Goal: Find specific page/section: Find specific page/section

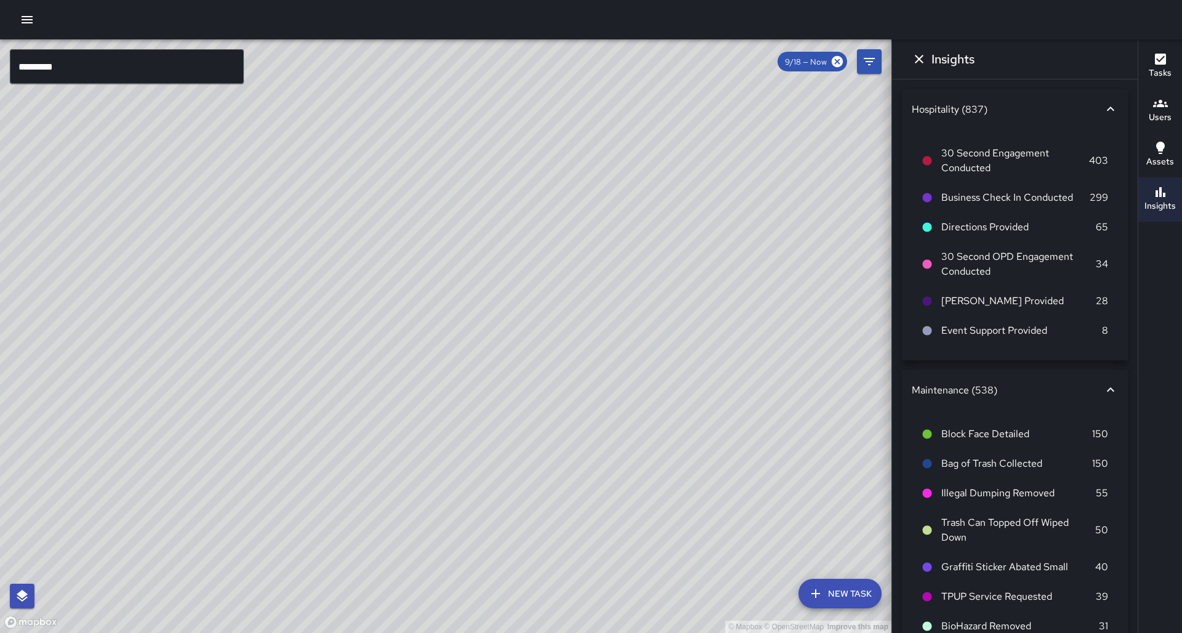
scroll to position [20, 0]
click at [157, 60] on input "*********" at bounding box center [127, 66] width 234 height 34
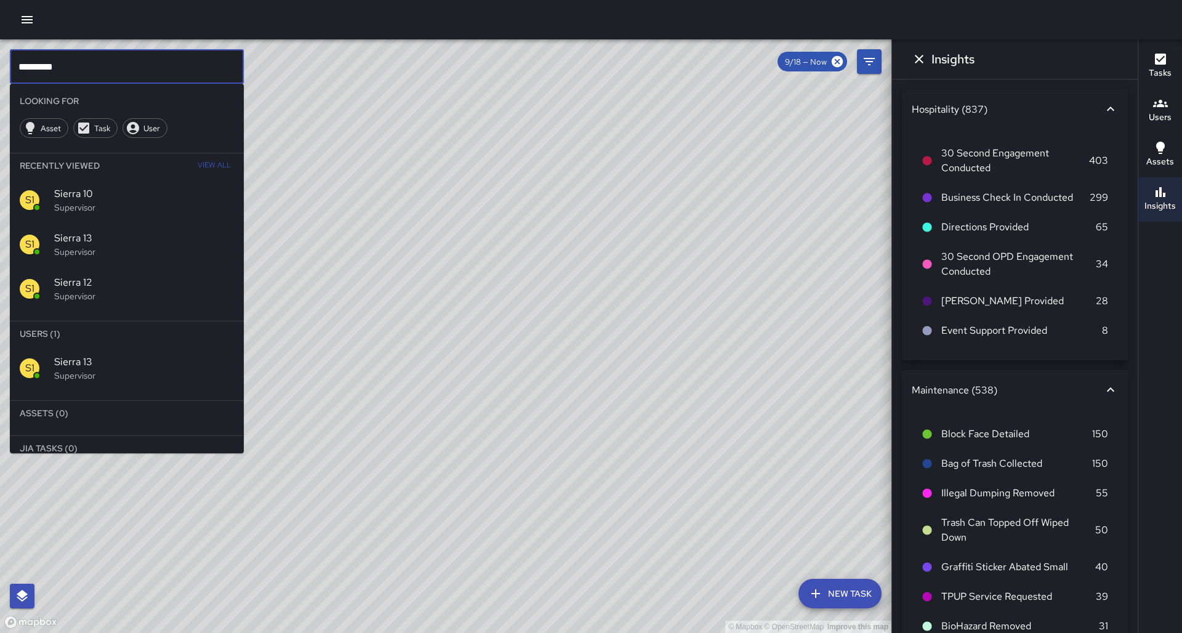
click at [157, 60] on input "*********" at bounding box center [127, 66] width 234 height 34
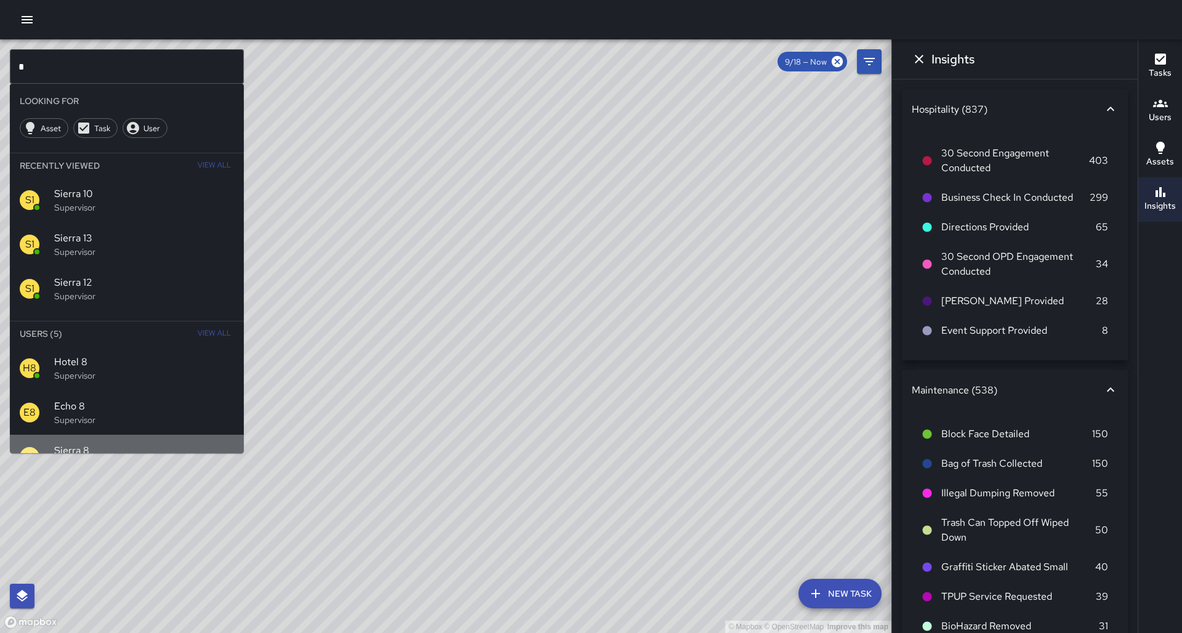
click at [151, 434] on div "S8 Sierra 8 Supervisor" at bounding box center [127, 456] width 234 height 44
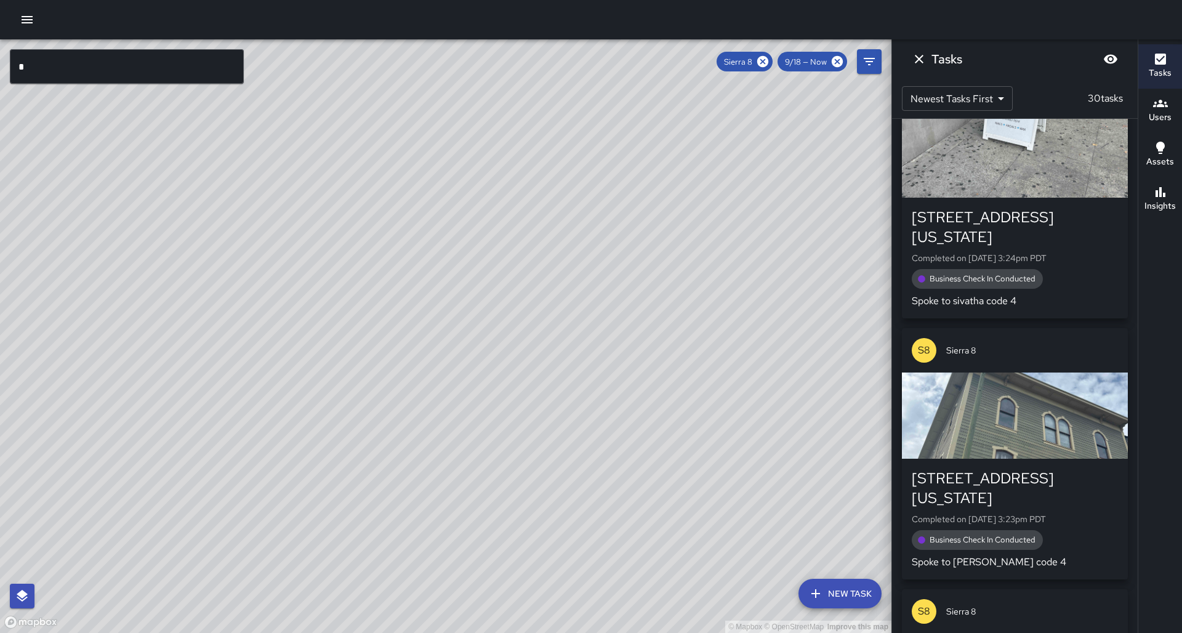
drag, startPoint x: 279, startPoint y: 348, endPoint x: 215, endPoint y: 335, distance: 65.3
click at [316, 215] on div "© Mapbox © OpenStreetMap Improve this map" at bounding box center [445, 335] width 891 height 593
drag, startPoint x: 199, startPoint y: 343, endPoint x: 294, endPoint y: 251, distance: 131.9
click at [294, 251] on div "© Mapbox © OpenStreetMap Improve this map" at bounding box center [445, 335] width 891 height 593
drag, startPoint x: 283, startPoint y: 357, endPoint x: 320, endPoint y: 297, distance: 70.7
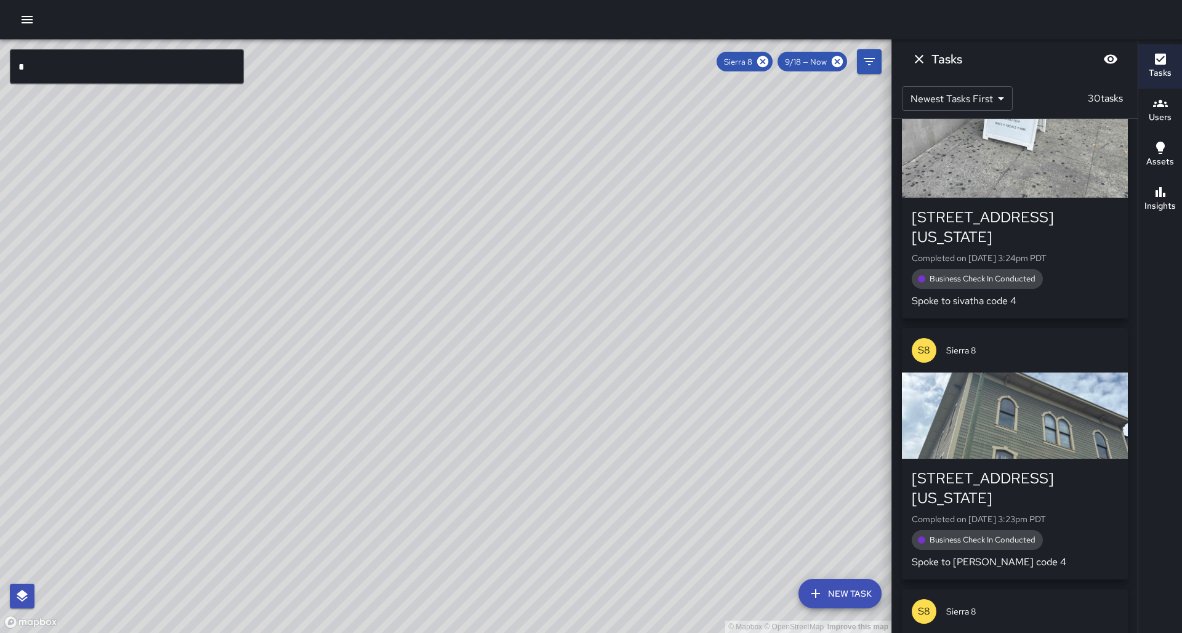
click at [320, 296] on div "© Mapbox © OpenStreetMap Improve this map" at bounding box center [445, 335] width 891 height 593
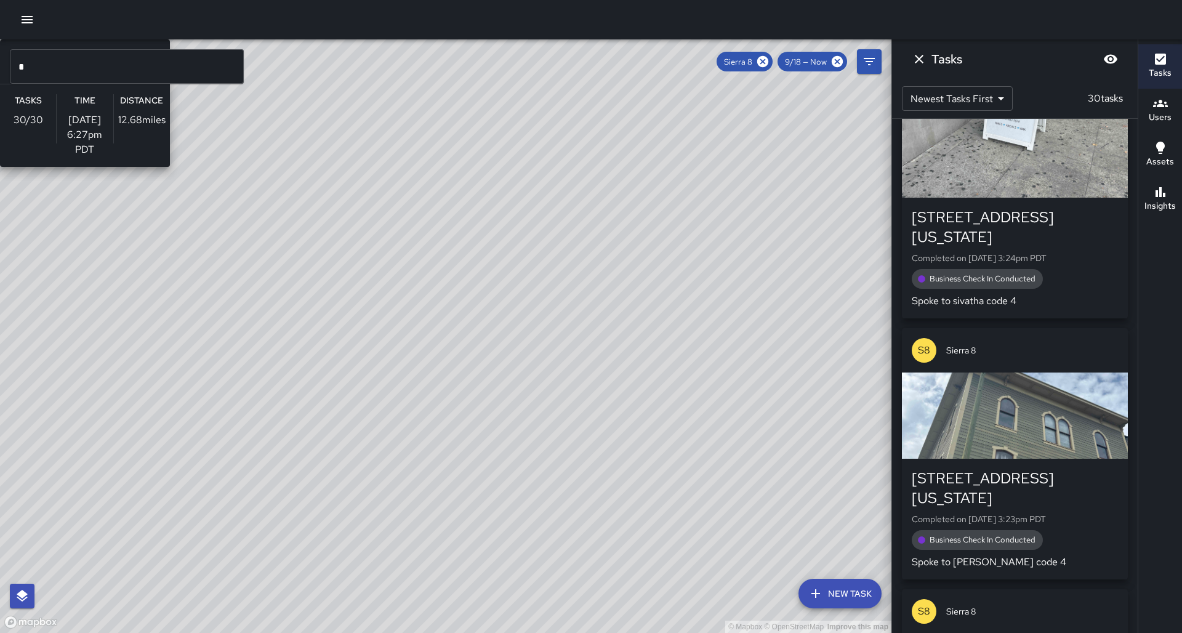
click at [288, 351] on div "© Mapbox © OpenStreetMap Improve this map S8 Sierra 8 Supervisor Tasks 30 / 30 …" at bounding box center [445, 335] width 891 height 593
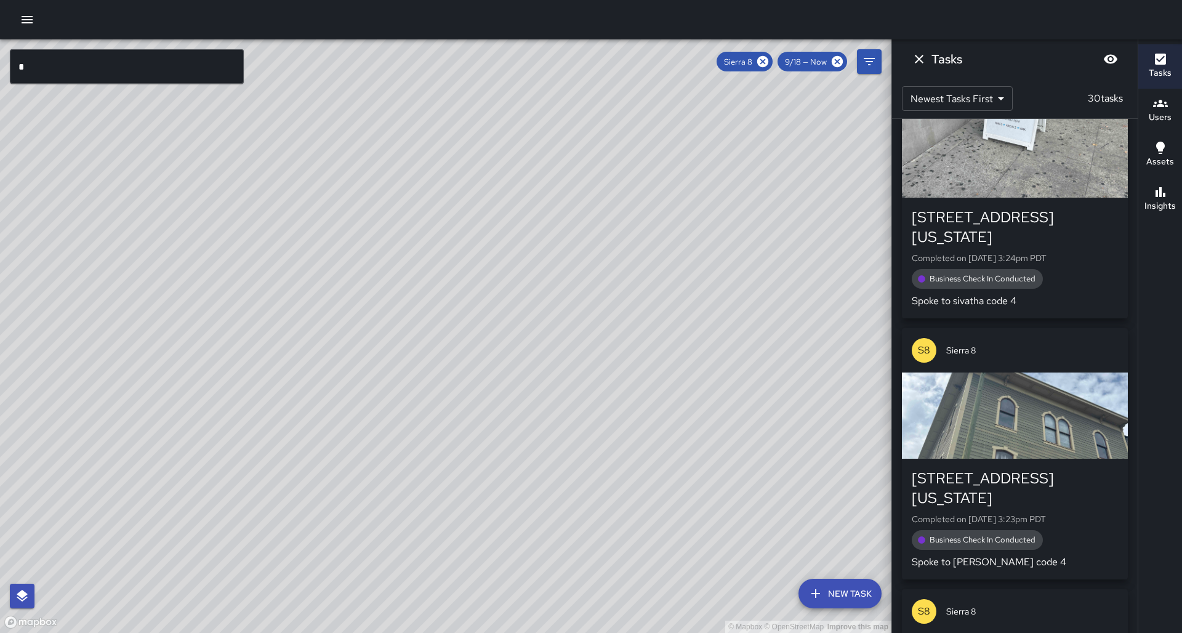
click at [1165, 202] on h6 "Insights" at bounding box center [1159, 206] width 31 height 14
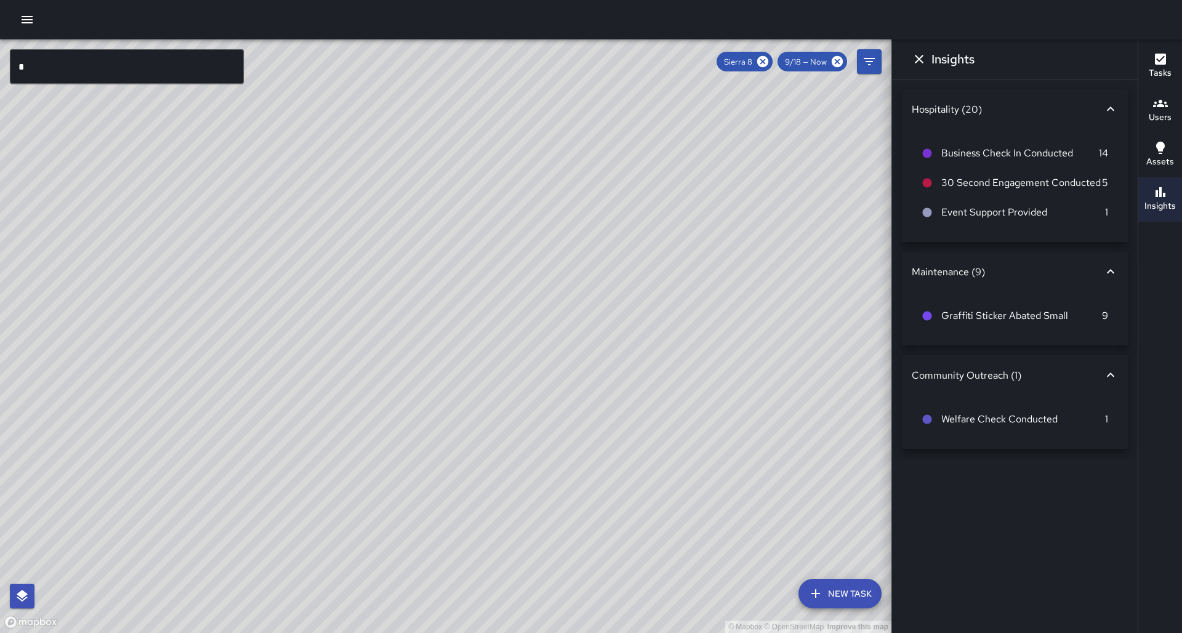
click at [1154, 66] on icon "button" at bounding box center [1160, 59] width 15 height 15
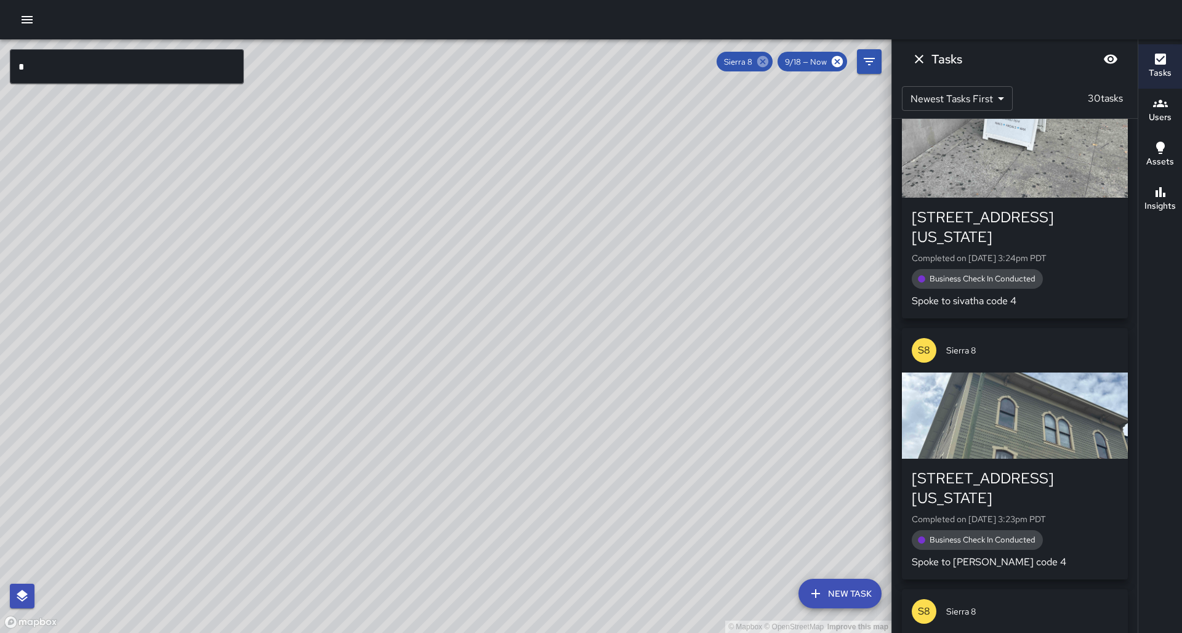
click at [769, 57] on icon at bounding box center [763, 62] width 14 height 14
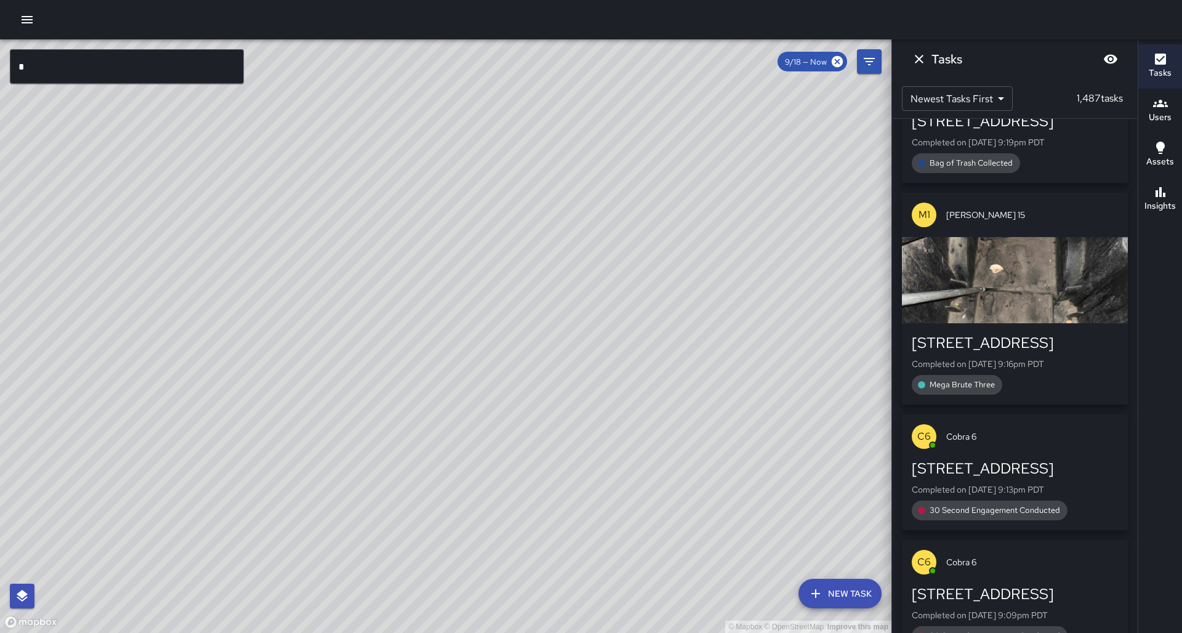
click at [191, 72] on input "*" at bounding box center [127, 66] width 234 height 34
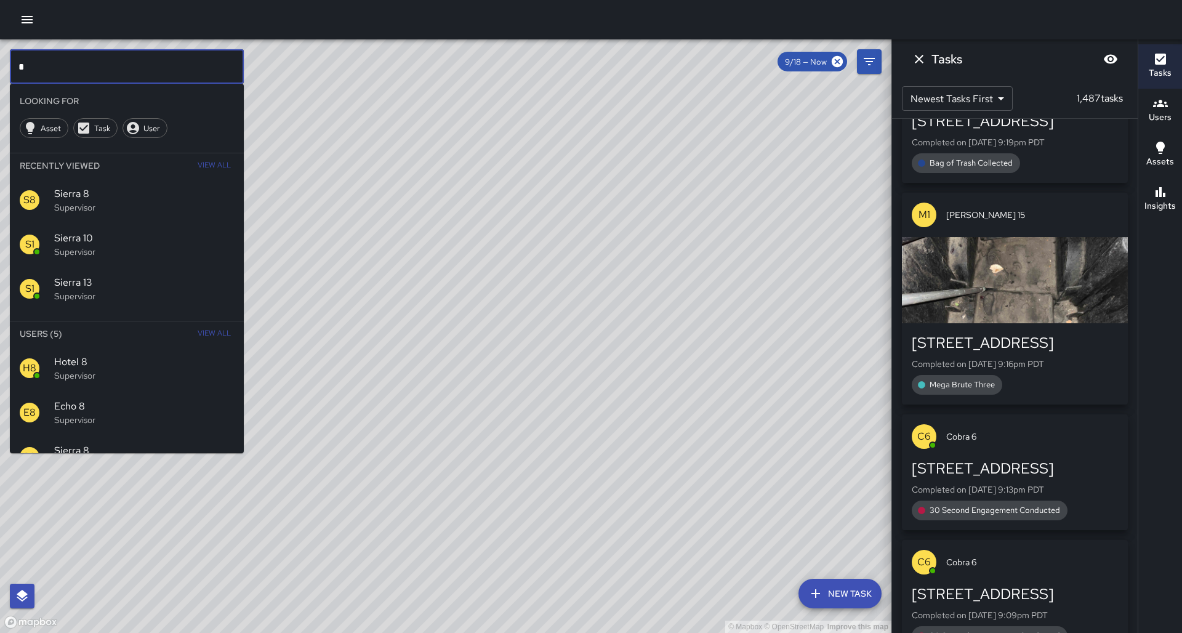
click at [191, 72] on input "*" at bounding box center [127, 66] width 234 height 34
type input "*"
click at [117, 354] on span "Sierra 9" at bounding box center [144, 361] width 180 height 15
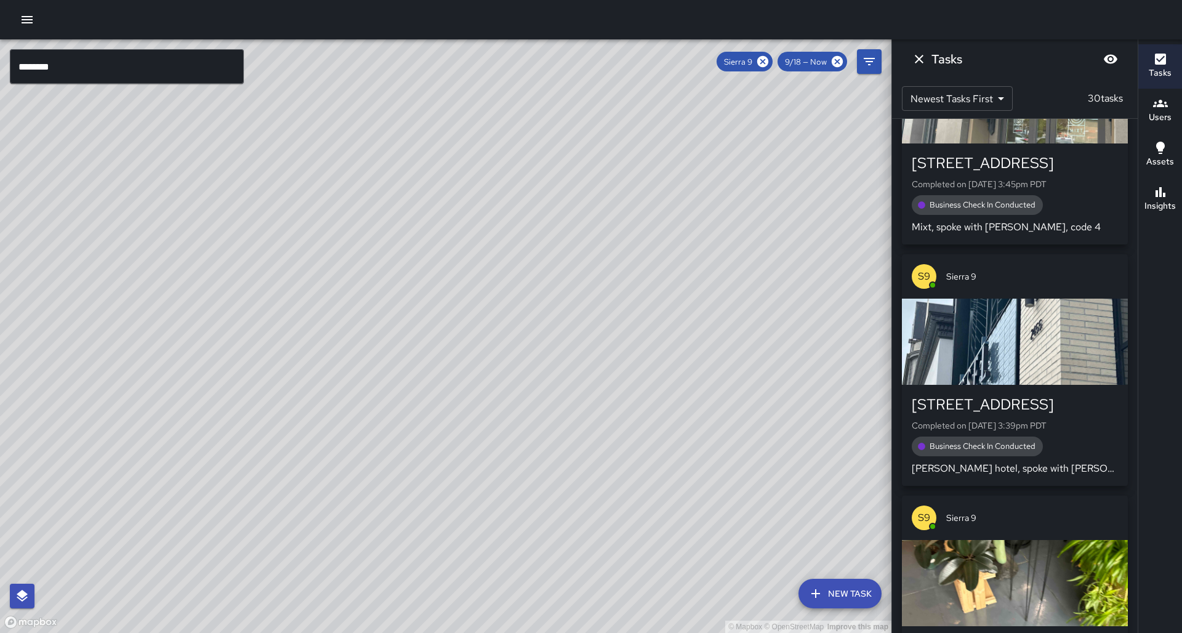
drag, startPoint x: 466, startPoint y: 359, endPoint x: 394, endPoint y: 508, distance: 164.9
click at [361, 614] on div "© Mapbox © OpenStreetMap Improve this map" at bounding box center [445, 335] width 891 height 593
drag, startPoint x: 433, startPoint y: 348, endPoint x: 372, endPoint y: 438, distance: 109.1
click at [372, 438] on div "© Mapbox © OpenStreetMap Improve this map" at bounding box center [445, 335] width 891 height 593
click at [1174, 194] on button "Insights" at bounding box center [1160, 199] width 44 height 44
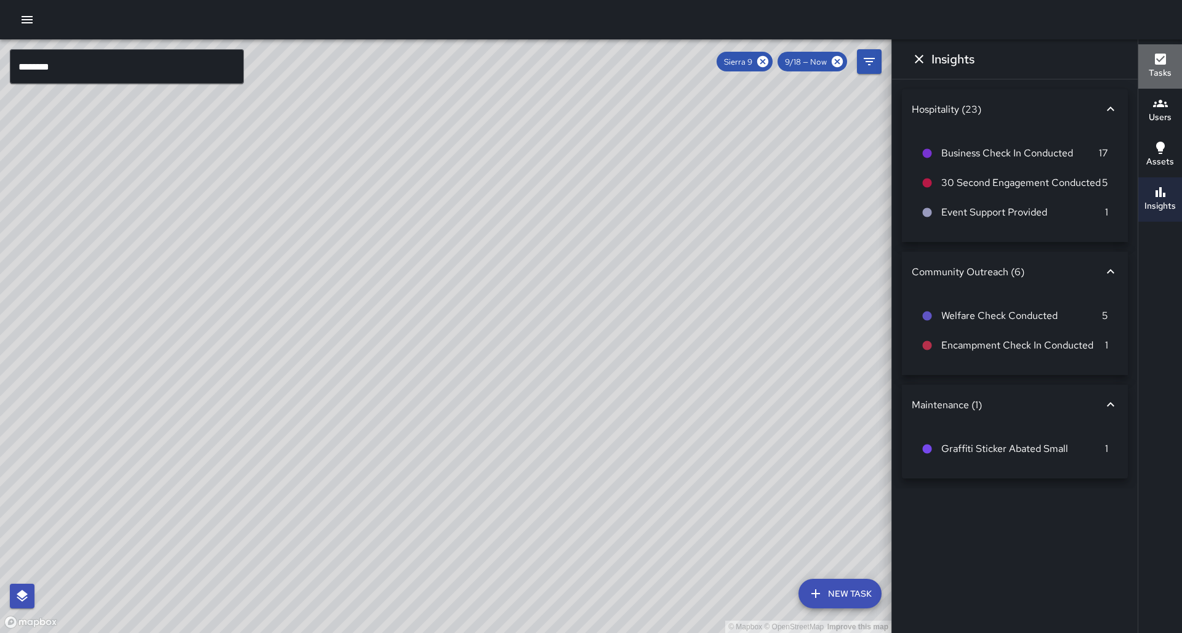
click at [1151, 61] on div "Tasks" at bounding box center [1159, 66] width 23 height 28
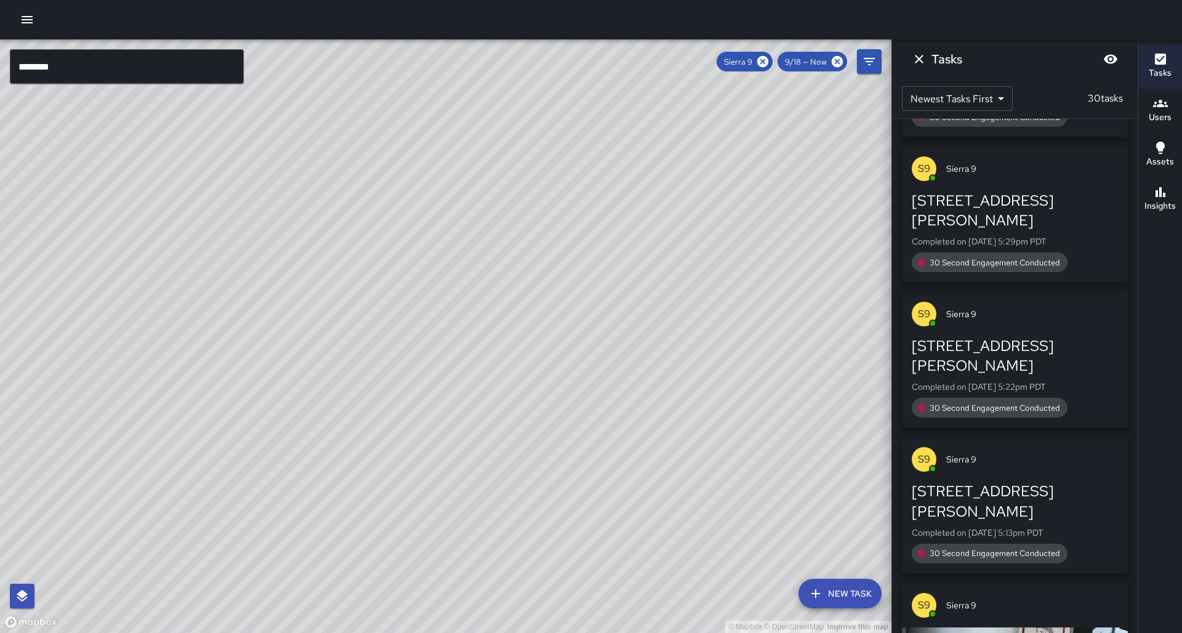
scroll to position [2442, 0]
drag, startPoint x: 773, startPoint y: 60, endPoint x: 12, endPoint y: 46, distance: 761.3
click at [769, 60] on icon at bounding box center [763, 62] width 14 height 14
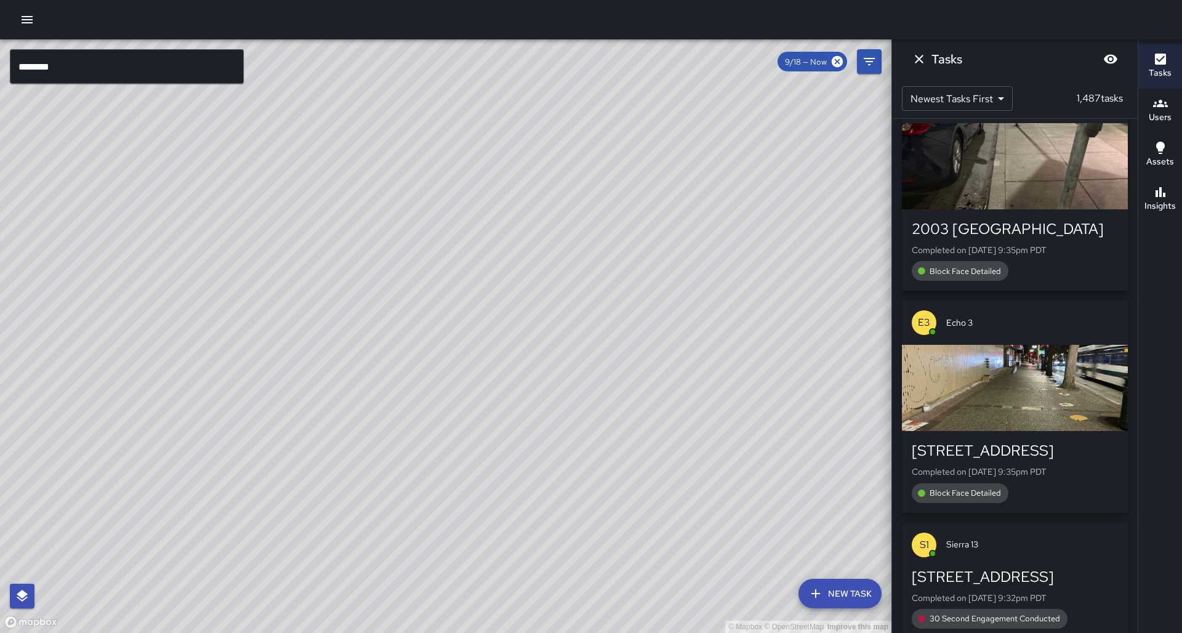
click at [113, 58] on input "********" at bounding box center [127, 66] width 234 height 34
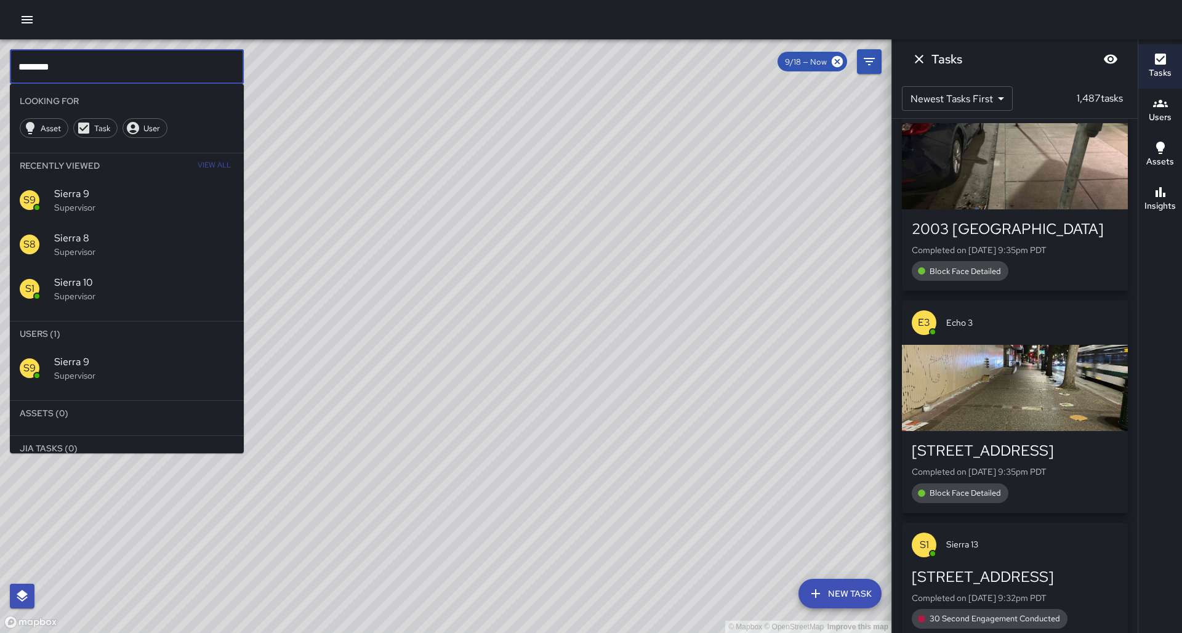
click at [117, 64] on input "********" at bounding box center [127, 66] width 234 height 34
drag, startPoint x: 107, startPoint y: 334, endPoint x: 122, endPoint y: 334, distance: 14.8
click at [107, 354] on span "Sierra 10" at bounding box center [144, 361] width 180 height 15
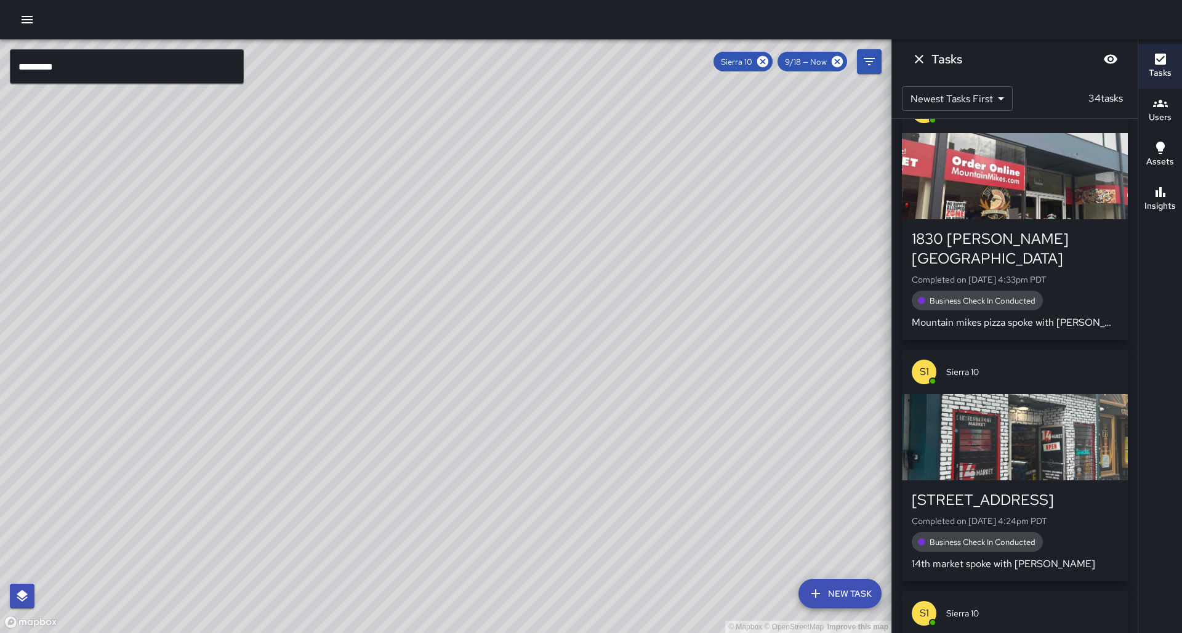
drag, startPoint x: 321, startPoint y: 398, endPoint x: 474, endPoint y: 177, distance: 268.9
click at [474, 177] on div "© Mapbox © OpenStreetMap Improve this map" at bounding box center [445, 335] width 891 height 593
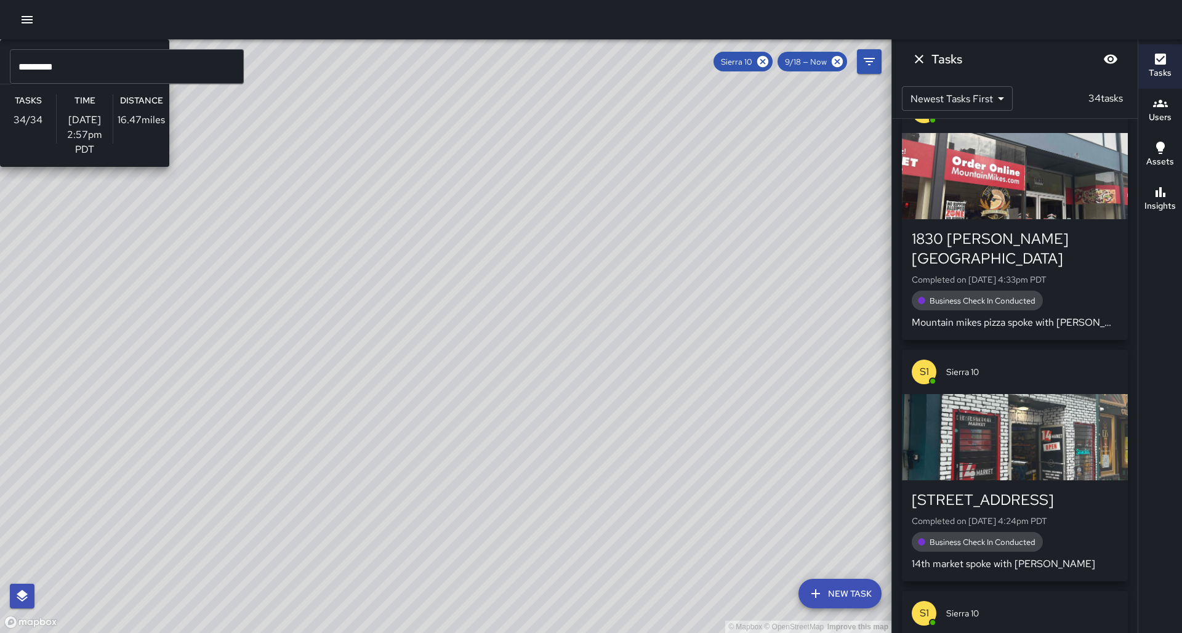
drag, startPoint x: 452, startPoint y: 306, endPoint x: 986, endPoint y: 169, distance: 551.1
click at [452, 306] on div "© Mapbox © OpenStreetMap Improve this map S1 Sierra 10 Supervisor Tasks 34 / 34…" at bounding box center [445, 335] width 891 height 593
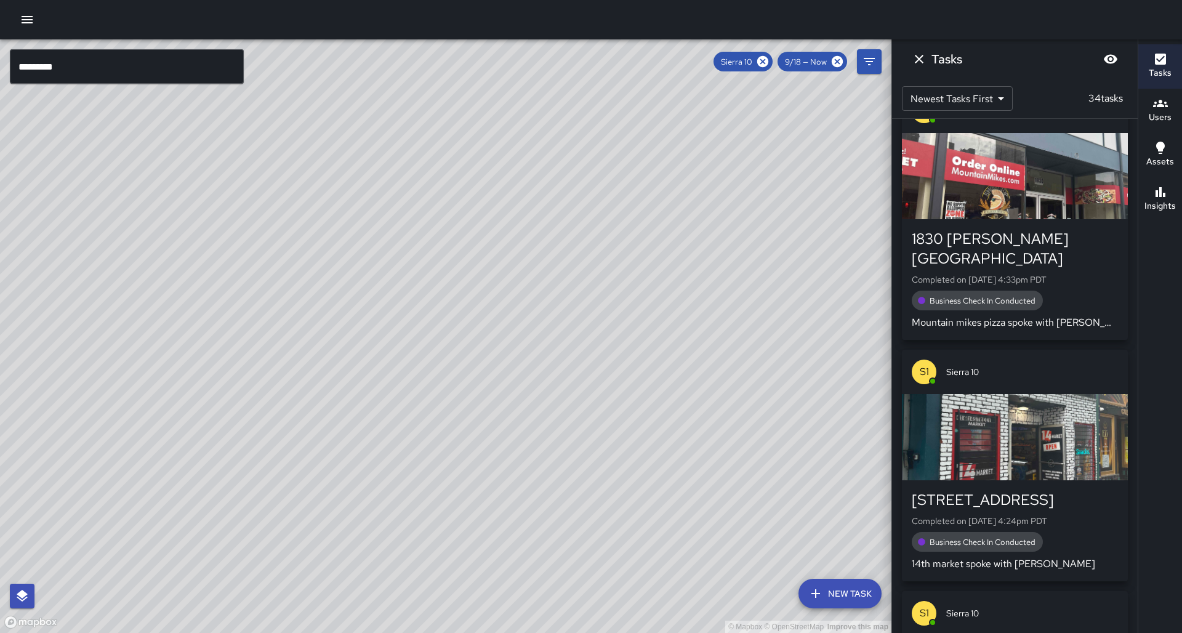
click at [1172, 207] on h6 "Insights" at bounding box center [1159, 206] width 31 height 14
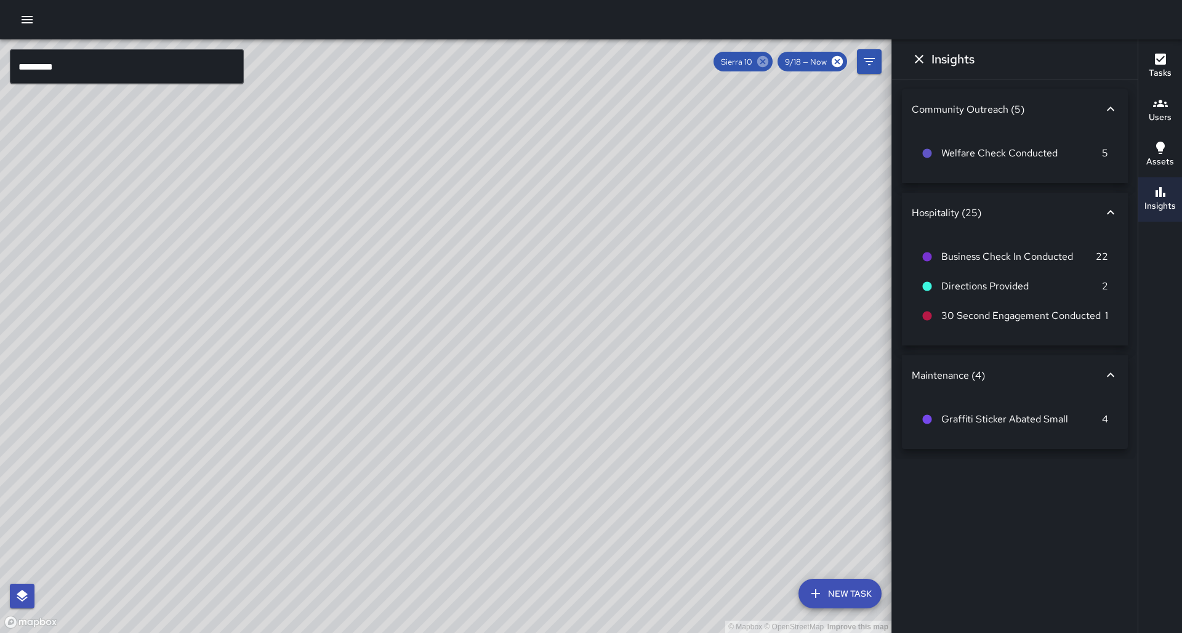
click at [768, 58] on icon at bounding box center [762, 61] width 11 height 11
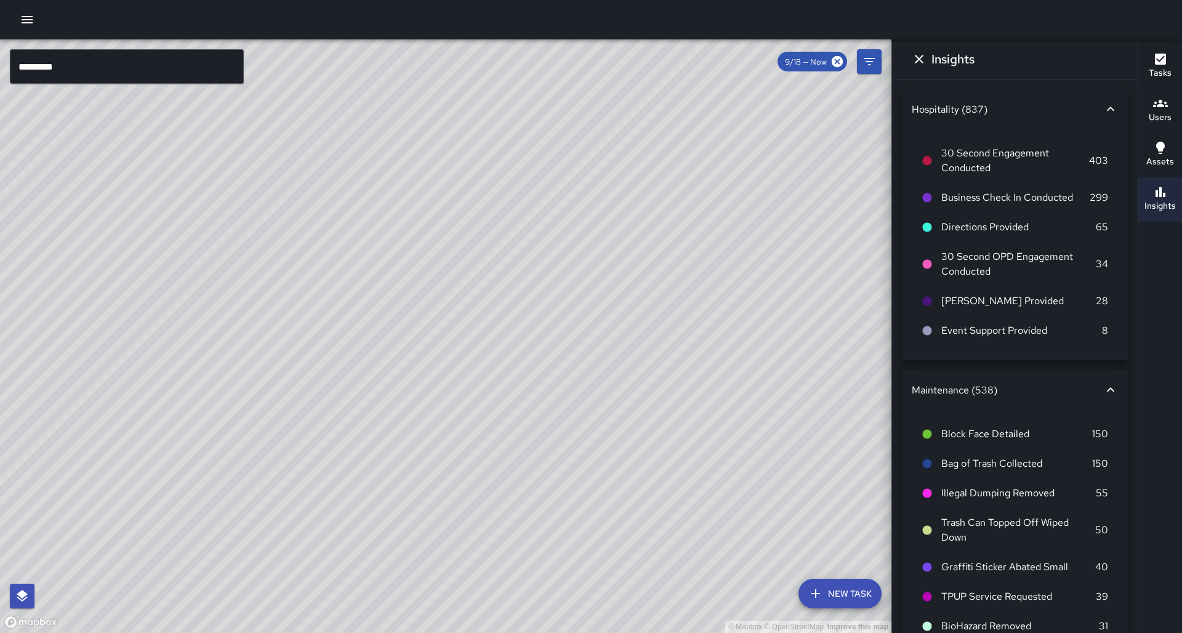
scroll to position [0, 0]
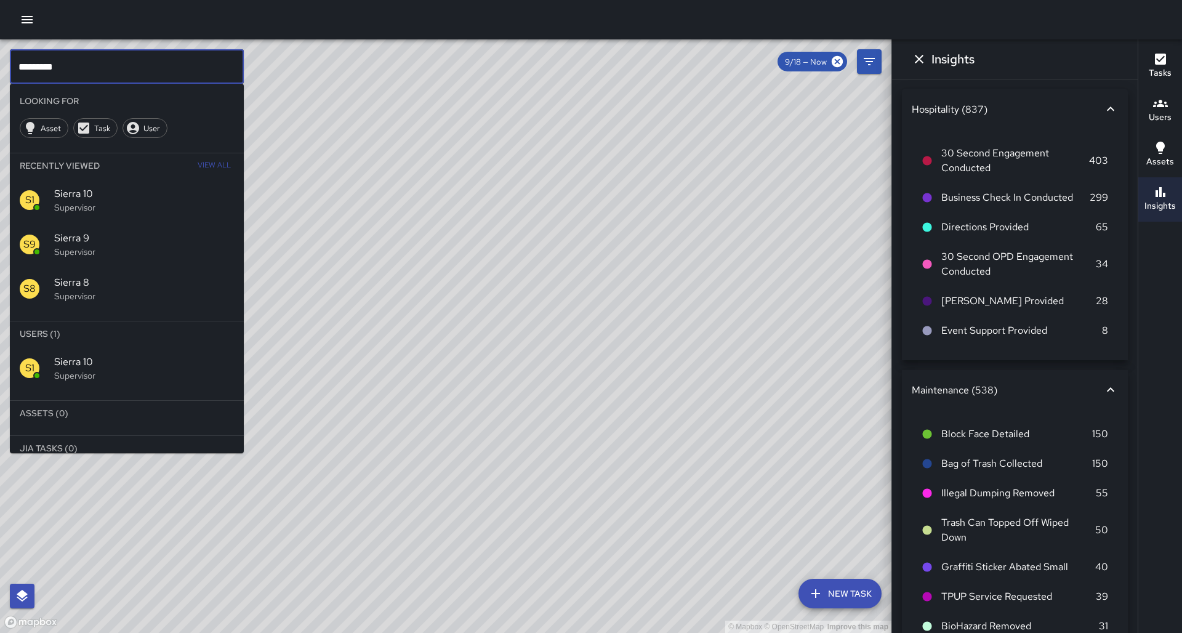
click at [175, 62] on input "*********" at bounding box center [127, 66] width 234 height 34
click at [229, 354] on span "Sierra 11" at bounding box center [144, 361] width 180 height 15
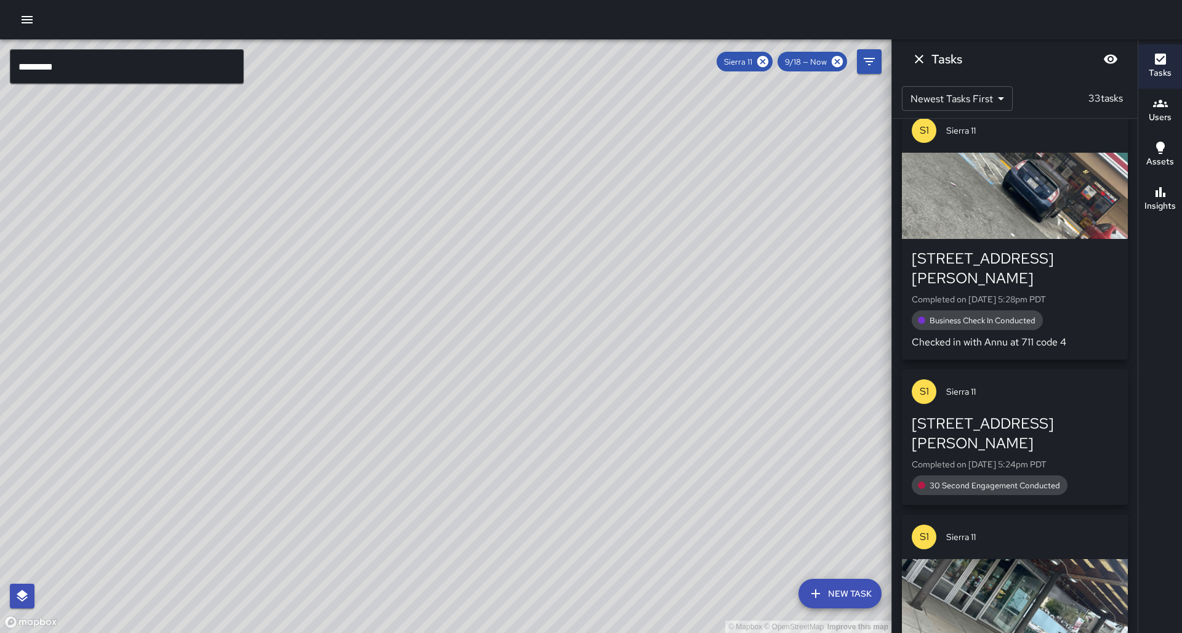
drag, startPoint x: 716, startPoint y: 214, endPoint x: 601, endPoint y: 346, distance: 175.8
click at [599, 350] on div "© Mapbox © OpenStreetMap Improve this map" at bounding box center [445, 335] width 891 height 593
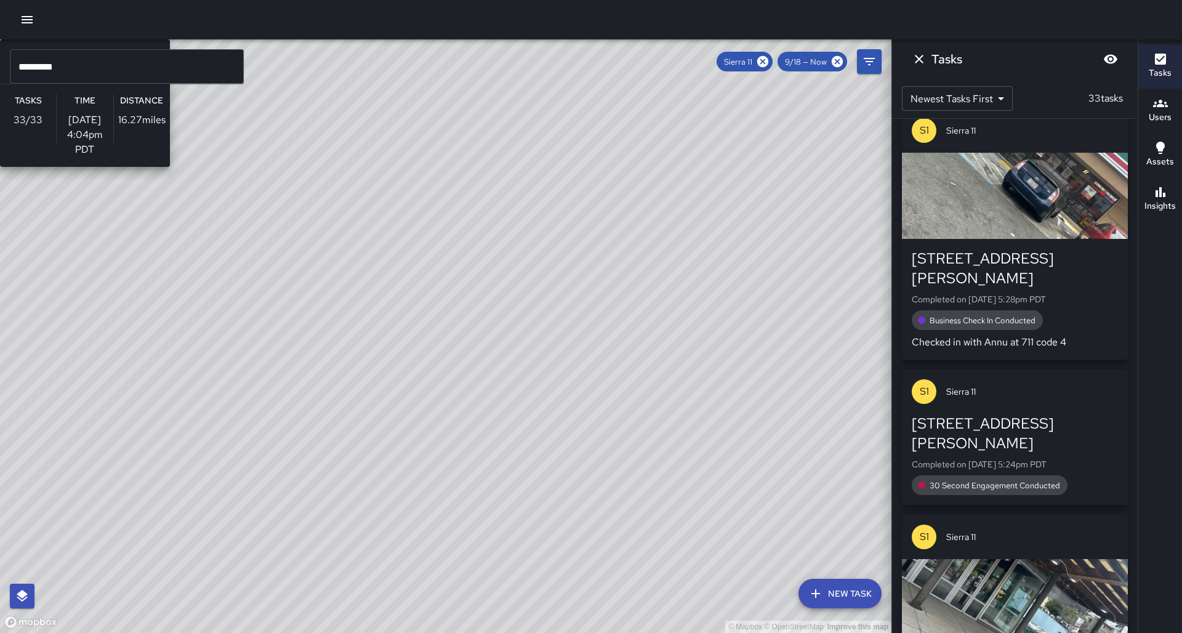
click at [393, 215] on div "© Mapbox © OpenStreetMap Improve this map S1 Sierra 11 Supervisor Tasks 33 / 33…" at bounding box center [445, 335] width 891 height 593
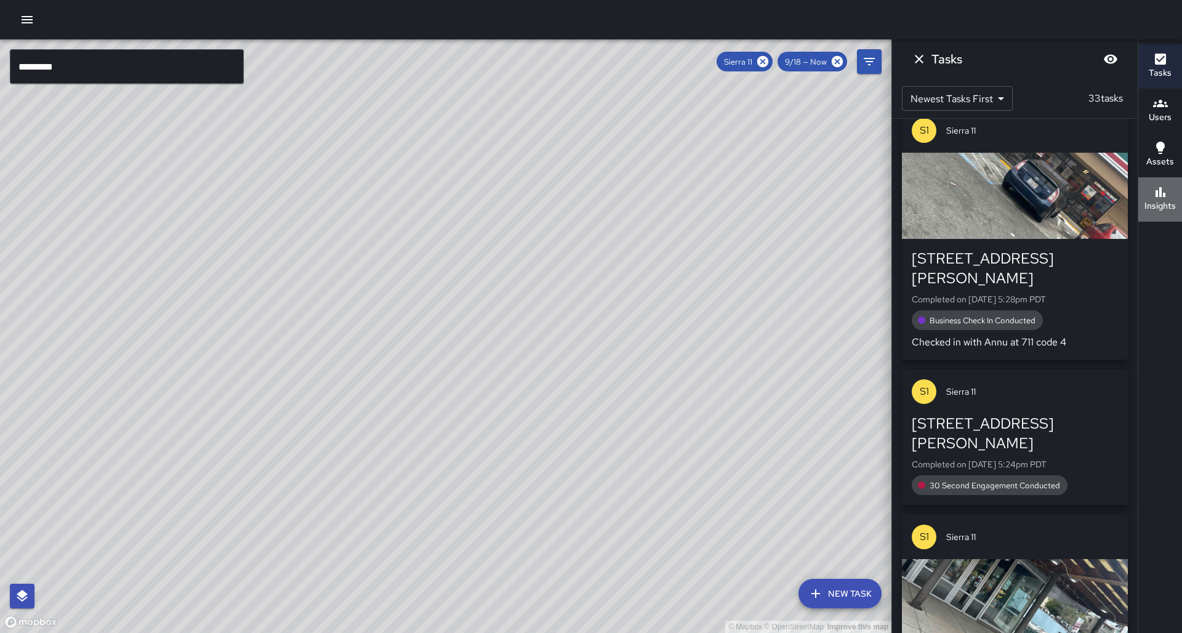
click at [1165, 199] on icon "button" at bounding box center [1160, 192] width 15 height 15
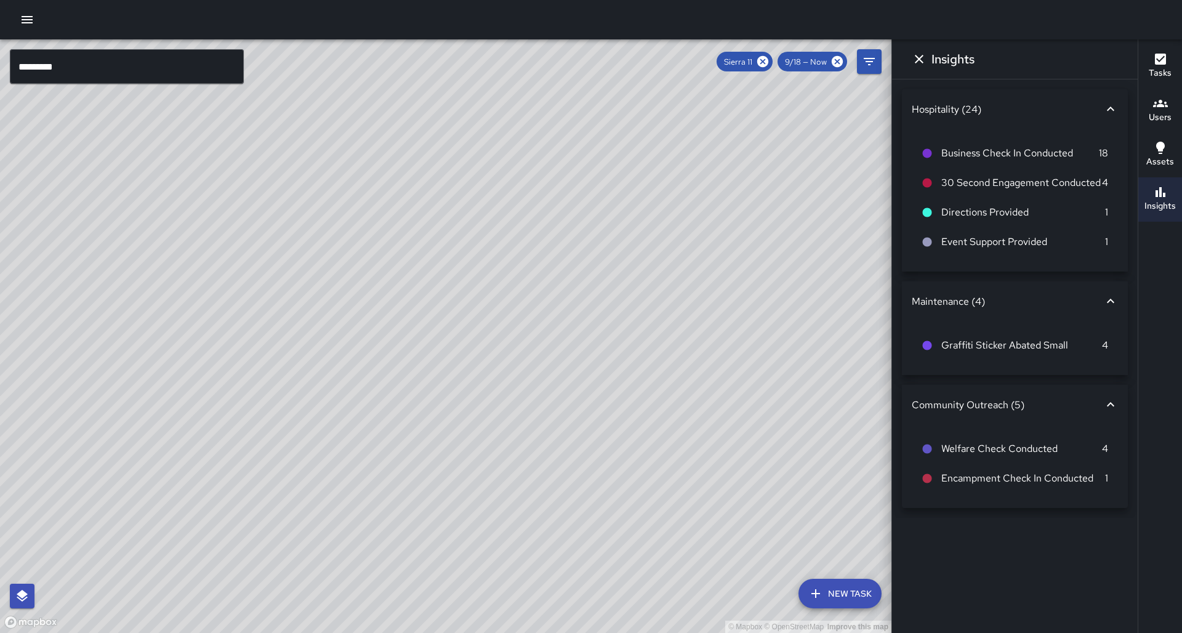
click at [759, 62] on span "Sierra 11" at bounding box center [737, 62] width 43 height 10
click at [767, 57] on icon at bounding box center [763, 62] width 14 height 14
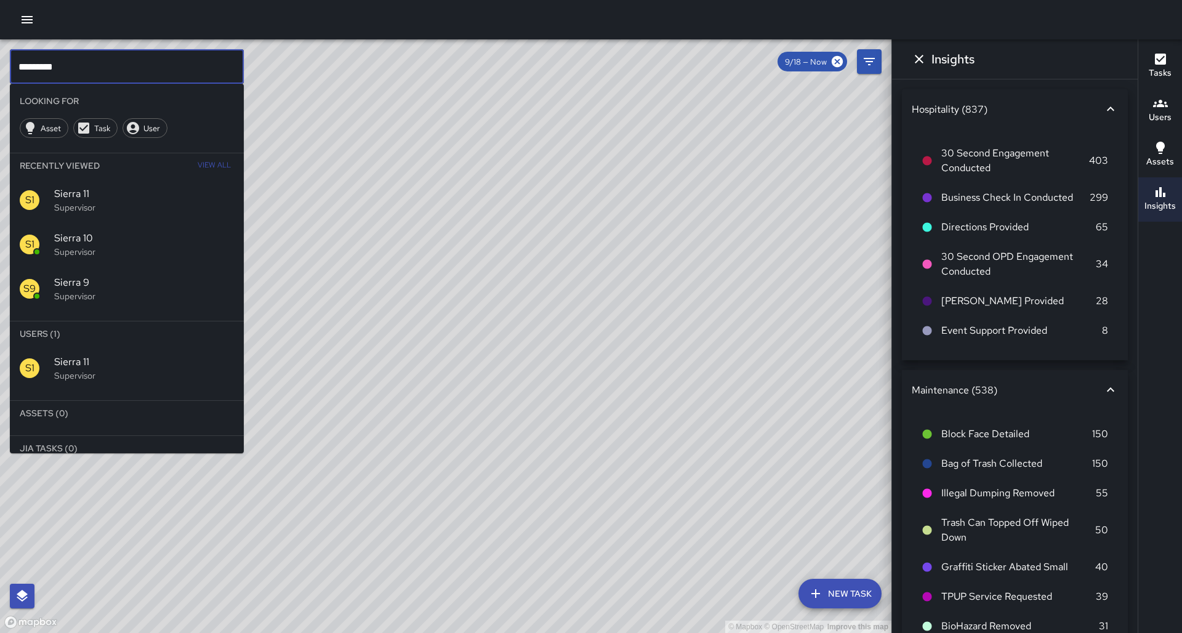
click at [161, 66] on input "*********" at bounding box center [127, 66] width 234 height 34
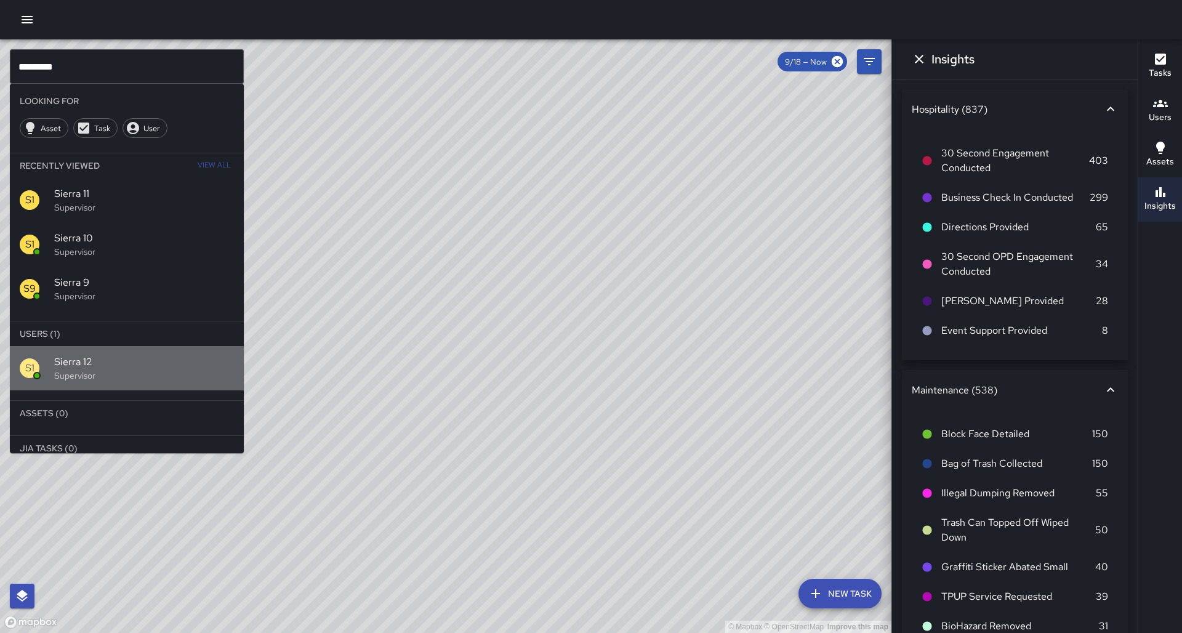
click at [114, 369] on p "Supervisor" at bounding box center [144, 375] width 180 height 12
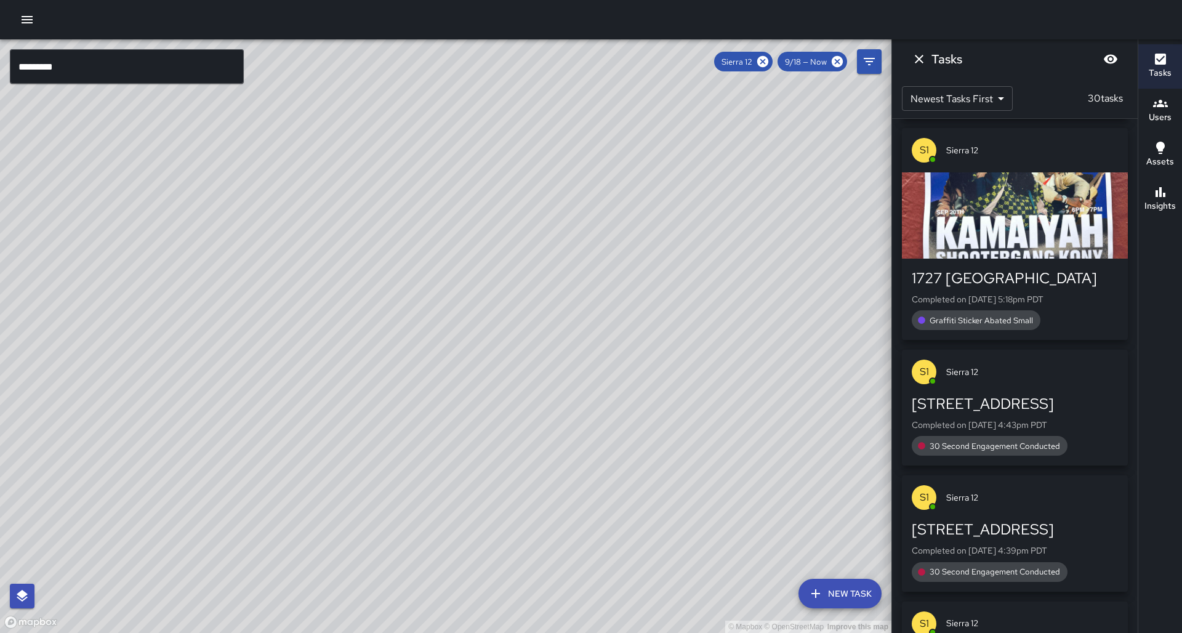
click at [1161, 212] on button "Insights" at bounding box center [1160, 199] width 44 height 44
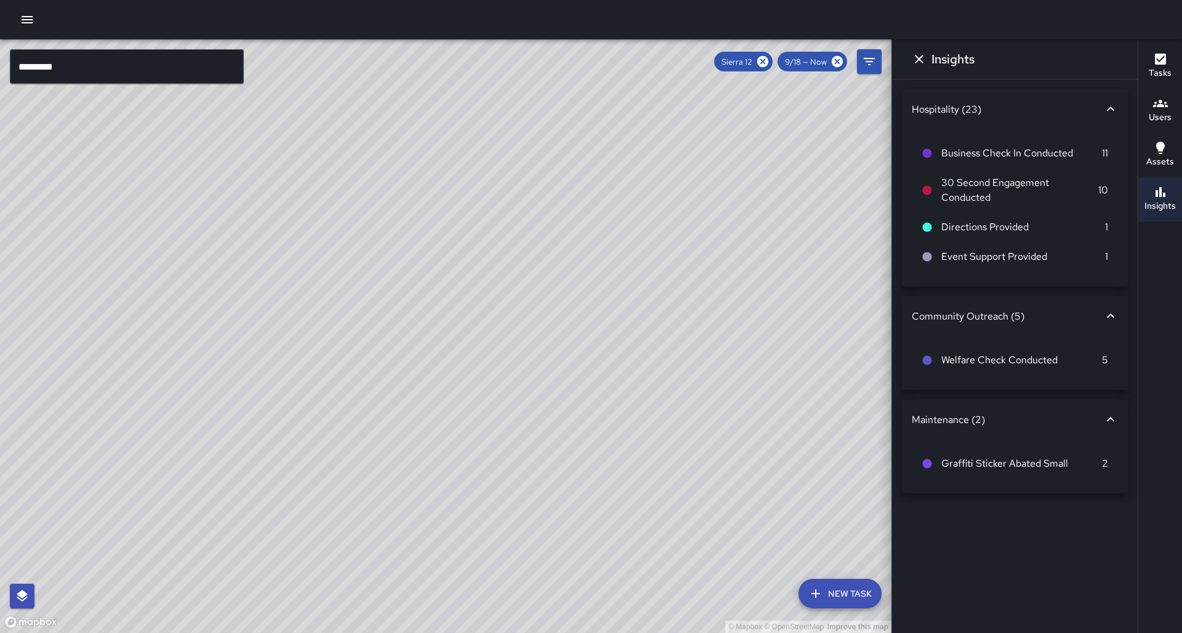
click at [1165, 70] on h6 "Tasks" at bounding box center [1159, 73] width 23 height 14
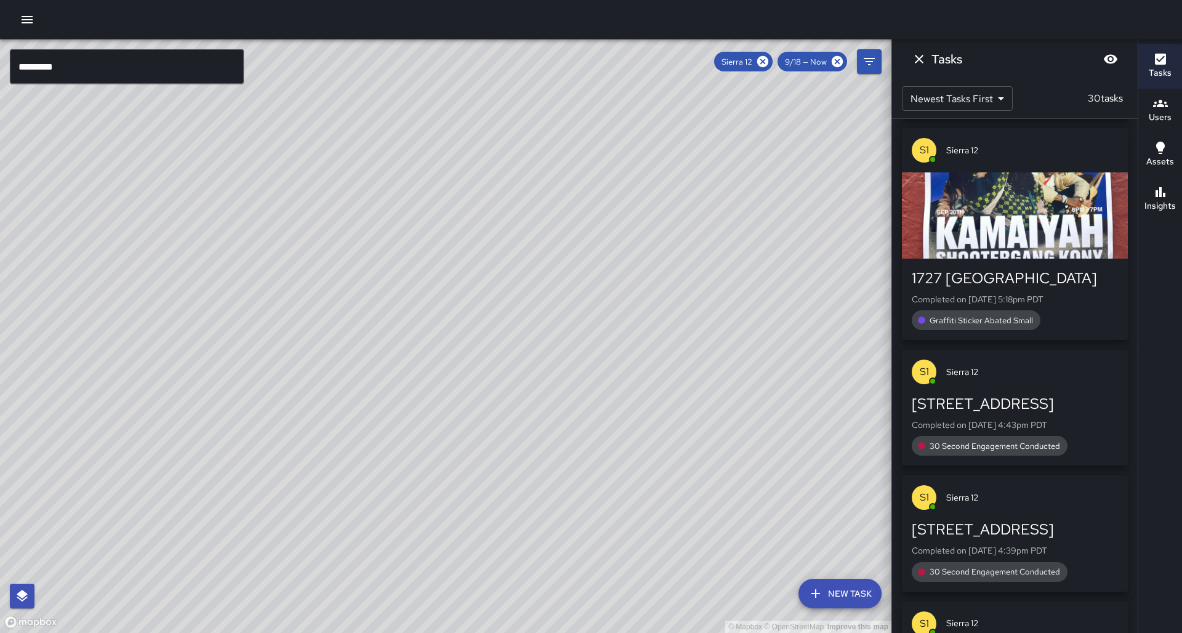
drag, startPoint x: 661, startPoint y: 290, endPoint x: 749, endPoint y: 138, distance: 176.2
click at [749, 138] on div "© Mapbox © OpenStreetMap Improve this map" at bounding box center [445, 335] width 891 height 593
click at [768, 61] on icon at bounding box center [762, 61] width 11 height 11
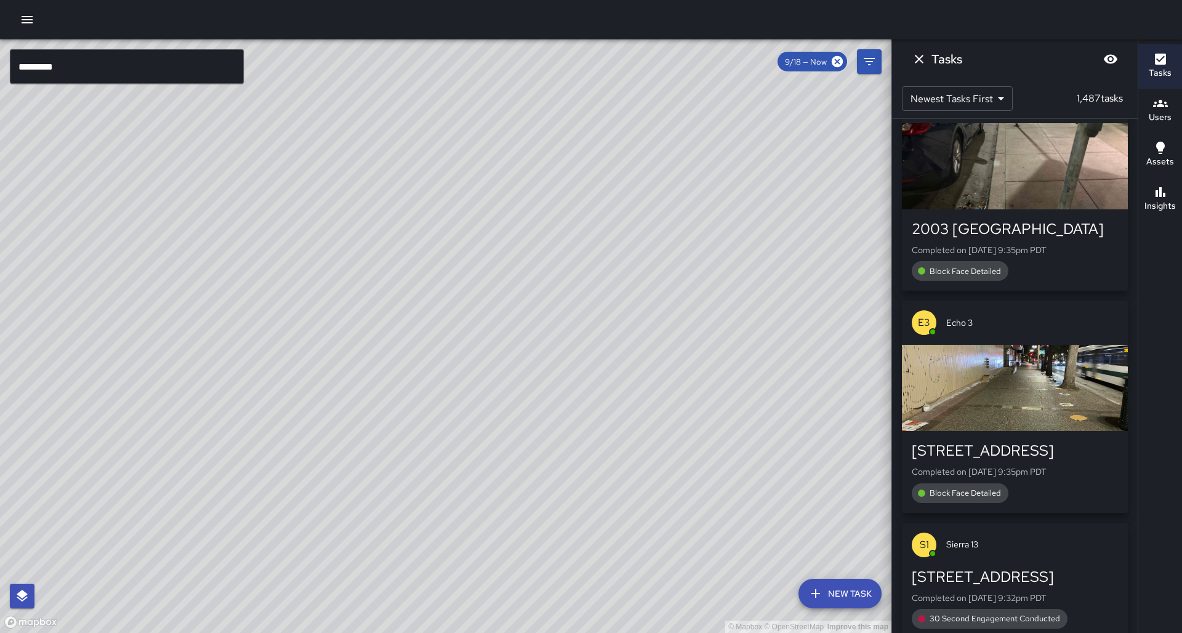
click at [102, 79] on input "*********" at bounding box center [127, 66] width 234 height 34
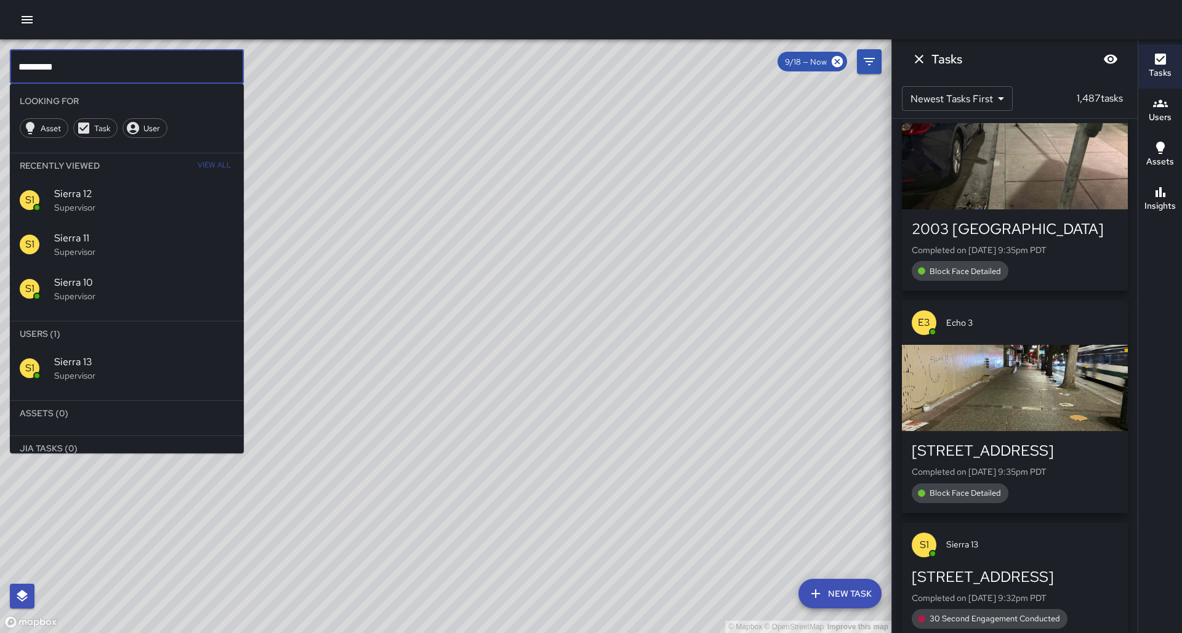
click at [94, 348] on div "S1 Sierra 13 Supervisor" at bounding box center [127, 368] width 234 height 44
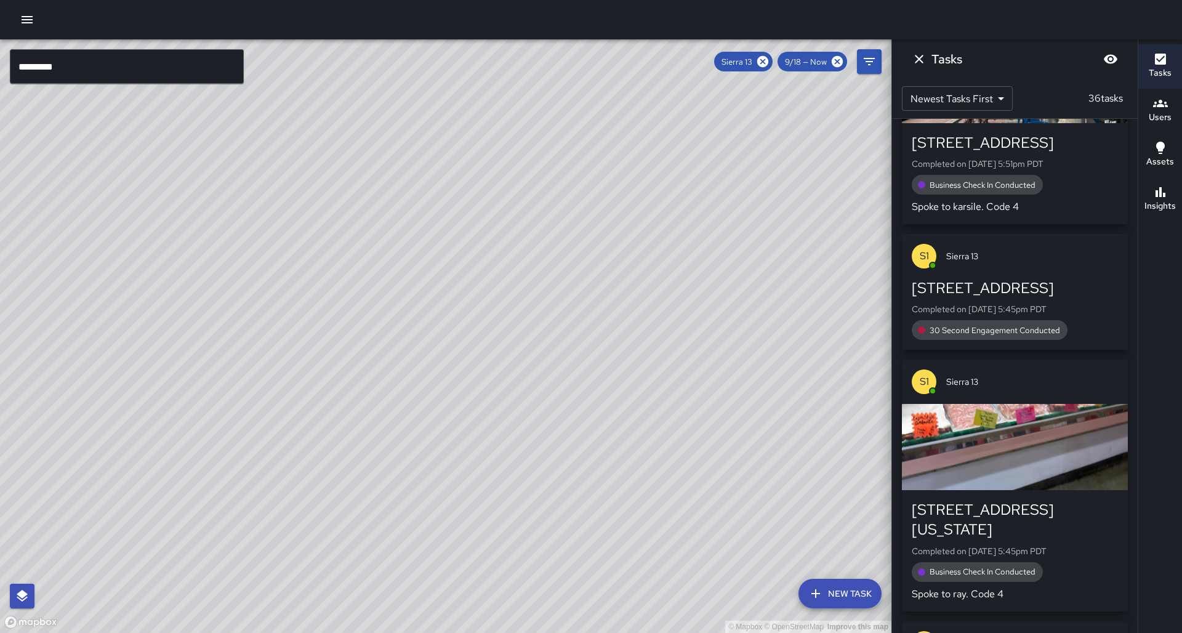
drag, startPoint x: 372, startPoint y: 386, endPoint x: 479, endPoint y: 279, distance: 151.4
click at [479, 279] on div "© Mapbox © OpenStreetMap Improve this map" at bounding box center [445, 335] width 891 height 593
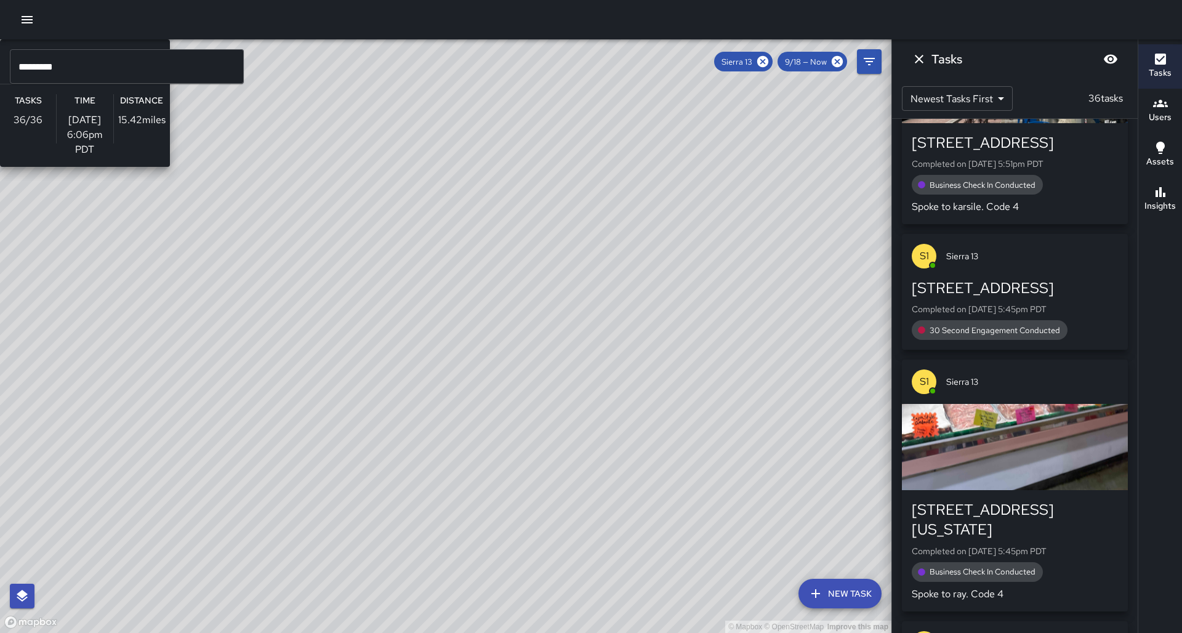
click at [385, 316] on div "© Mapbox © OpenStreetMap Improve this map S1 Sierra 13 Supervisor Tasks 36 / 36…" at bounding box center [445, 335] width 891 height 593
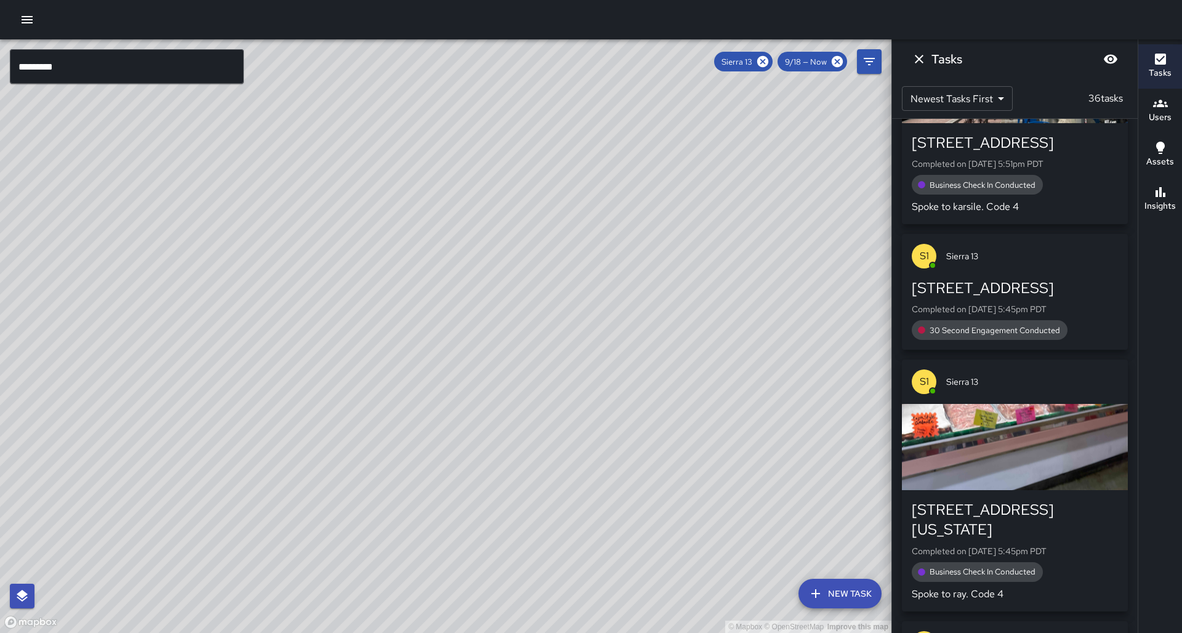
click at [1150, 205] on h6 "Insights" at bounding box center [1159, 206] width 31 height 14
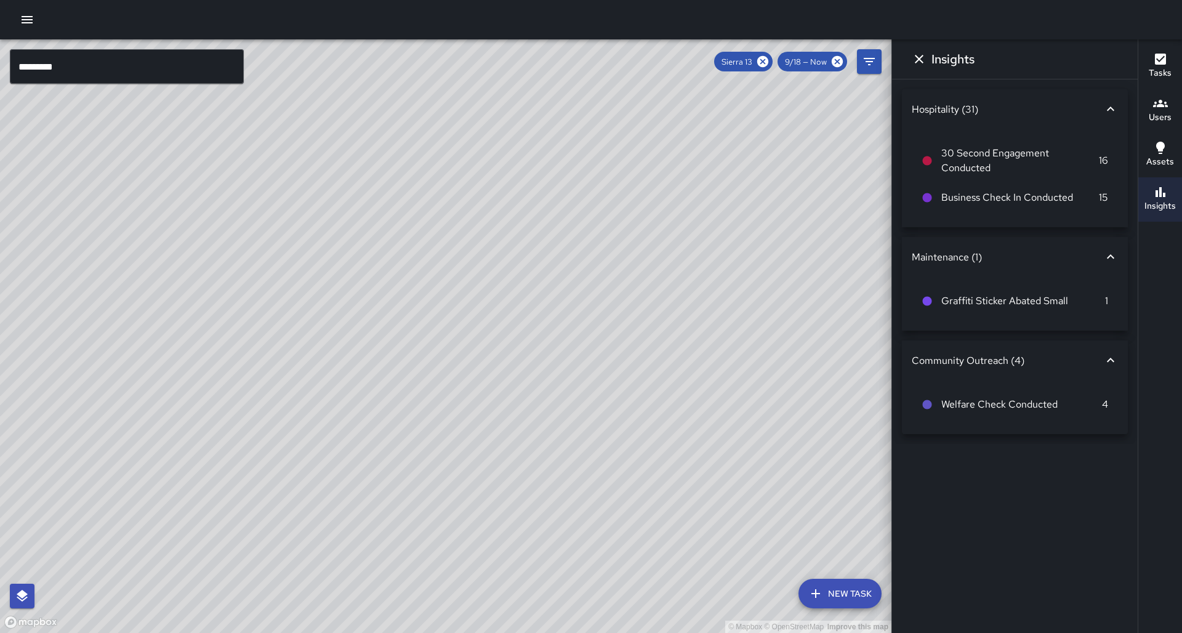
click at [1151, 82] on button "Tasks" at bounding box center [1160, 66] width 44 height 44
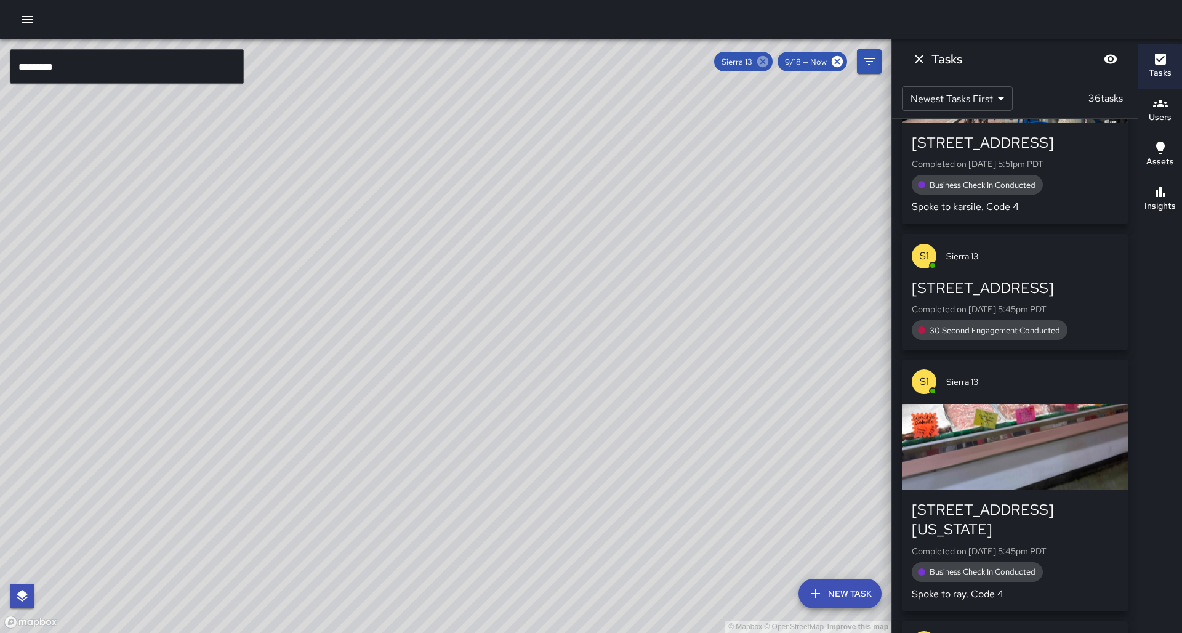
click at [768, 65] on icon at bounding box center [762, 61] width 11 height 11
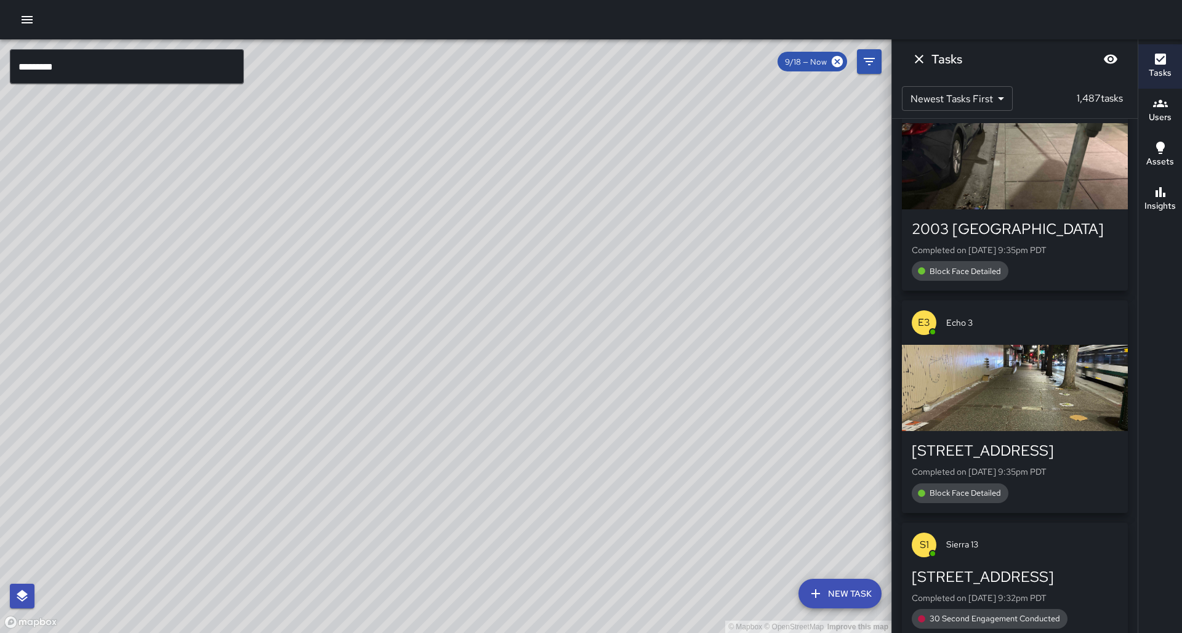
click at [152, 74] on input "*********" at bounding box center [127, 66] width 234 height 34
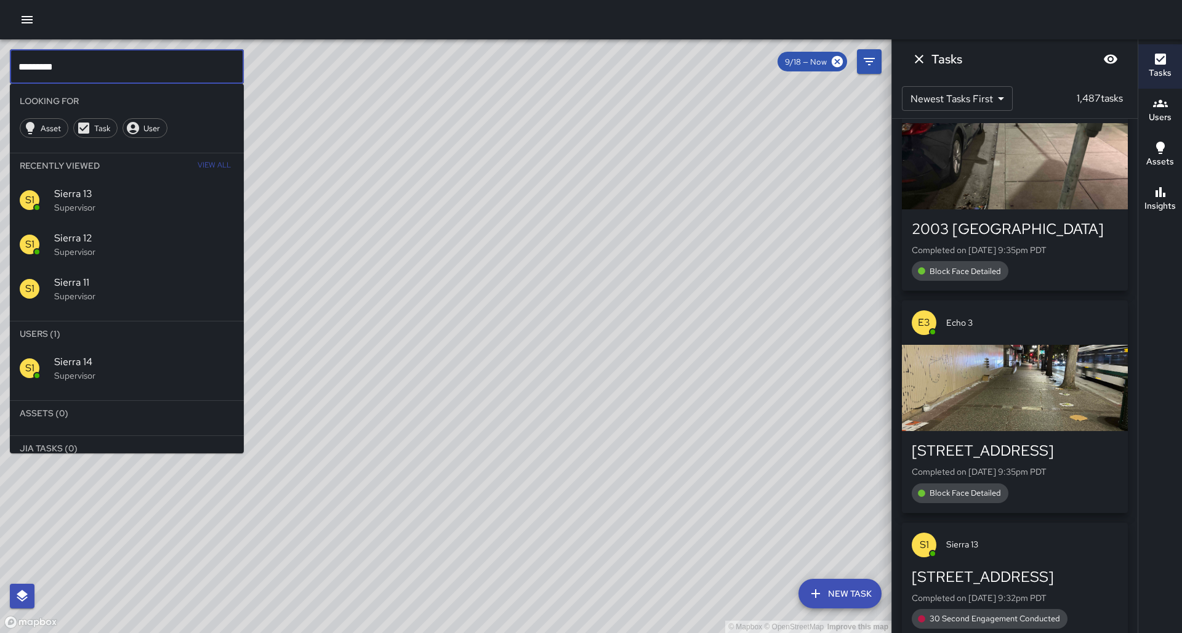
click at [89, 346] on div "S1 Sierra 14 Supervisor" at bounding box center [127, 368] width 234 height 44
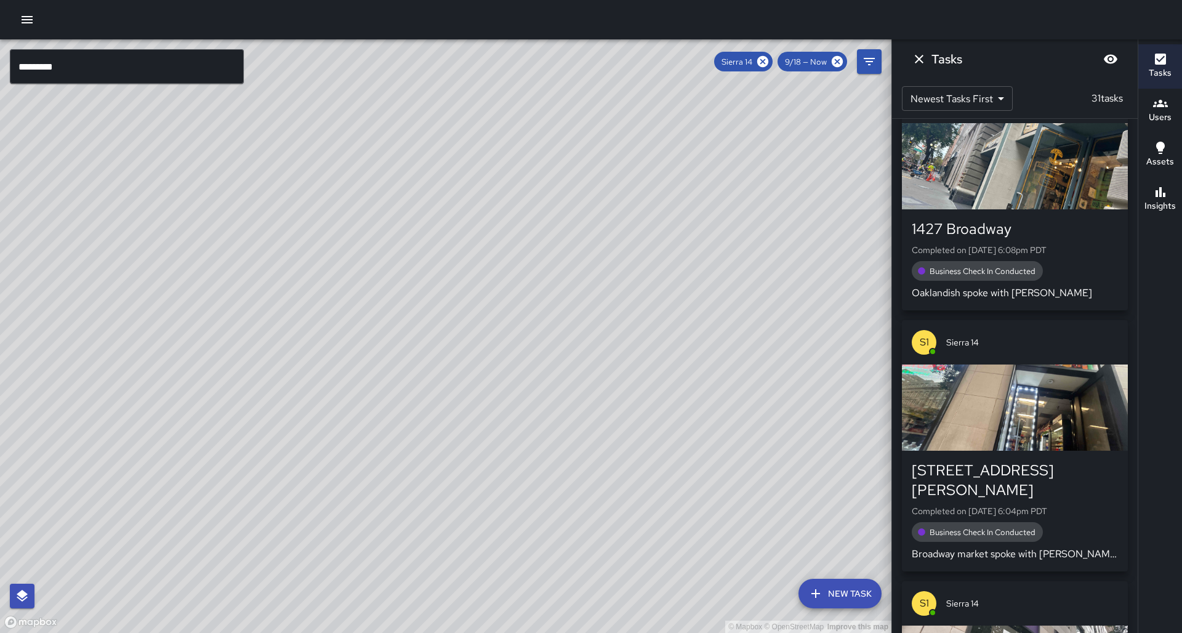
drag, startPoint x: 409, startPoint y: 297, endPoint x: 374, endPoint y: 390, distance: 98.7
click at [374, 390] on div "© Mapbox © OpenStreetMap Improve this map" at bounding box center [445, 335] width 891 height 593
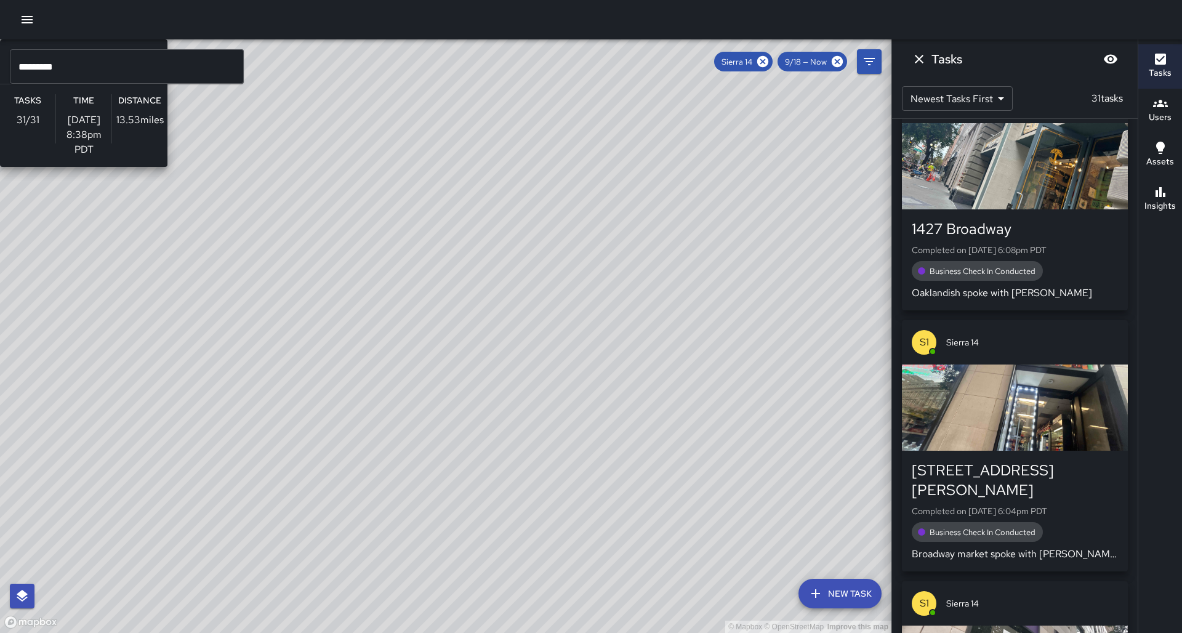
click at [506, 297] on div "© Mapbox © OpenStreetMap Improve this map S1 Sierra 14 Supervisor Tasks 31 / 31…" at bounding box center [445, 335] width 891 height 593
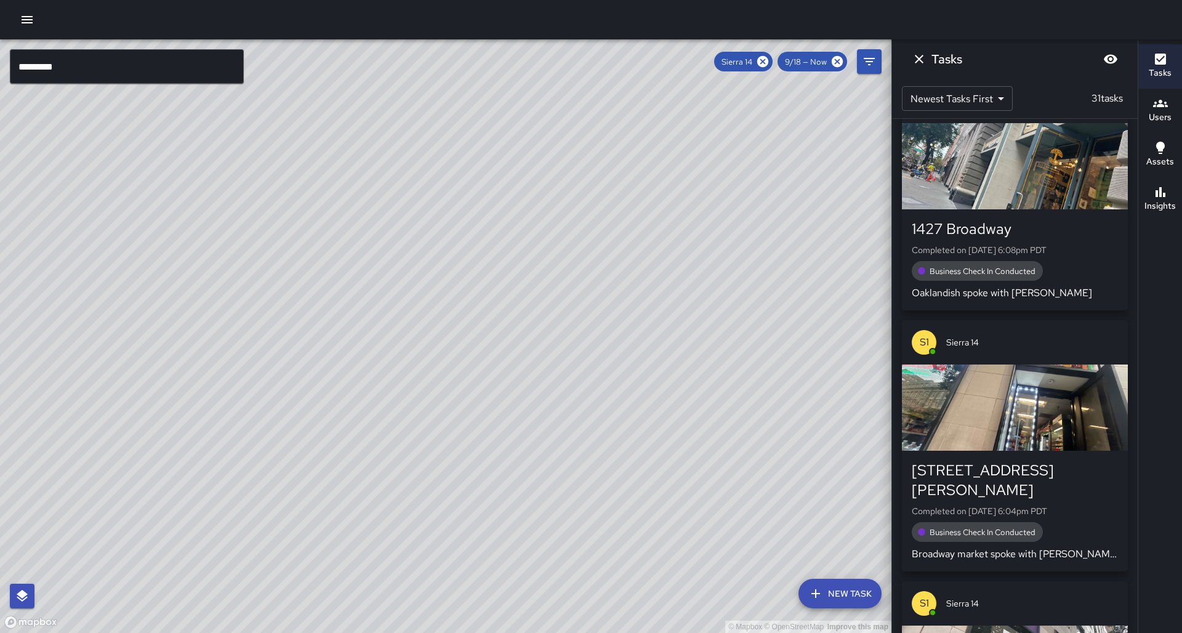
click at [1173, 198] on button "Insights" at bounding box center [1160, 199] width 44 height 44
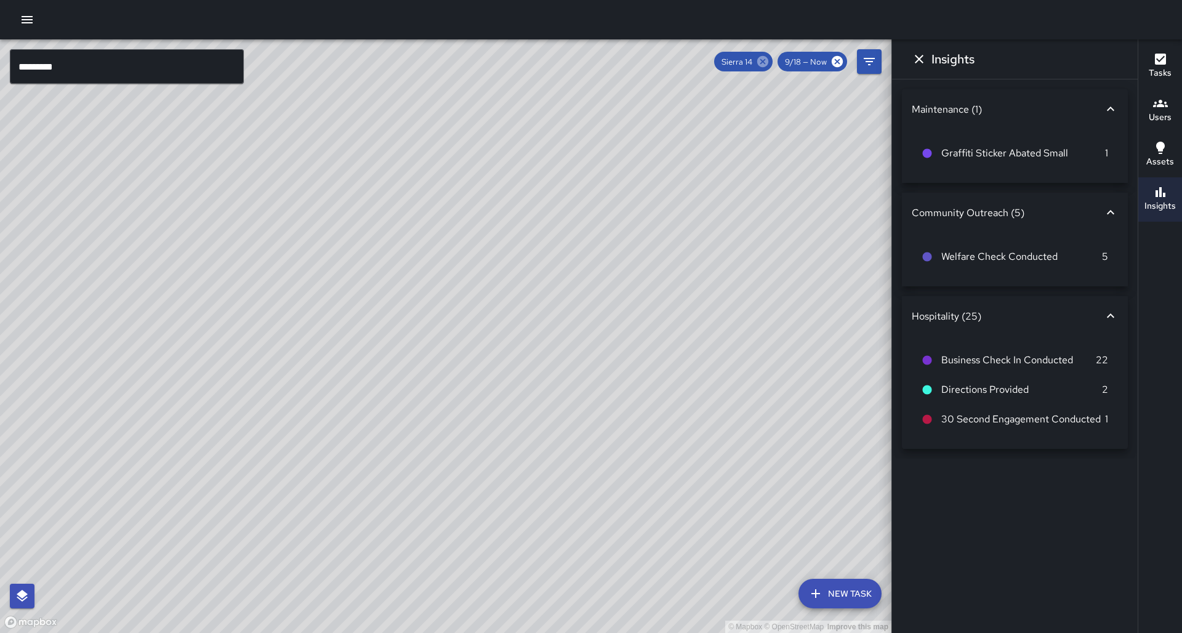
click at [764, 62] on icon at bounding box center [763, 62] width 14 height 14
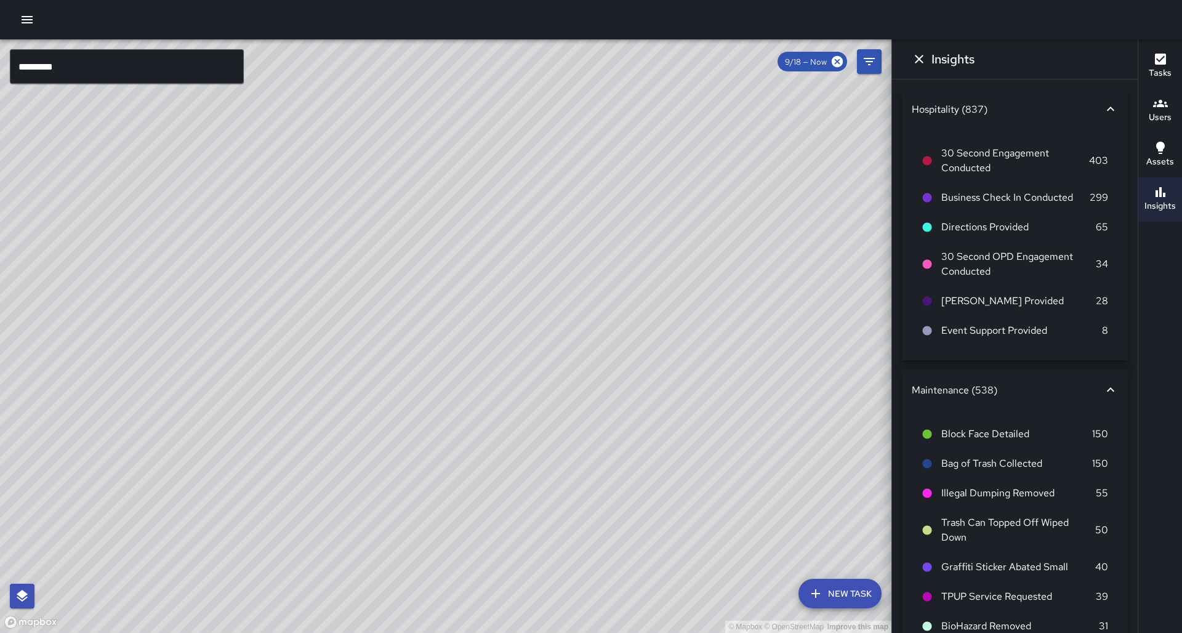
drag, startPoint x: 730, startPoint y: 226, endPoint x: 661, endPoint y: 399, distance: 185.8
click at [661, 399] on div "© Mapbox © OpenStreetMap Improve this map" at bounding box center [445, 335] width 891 height 593
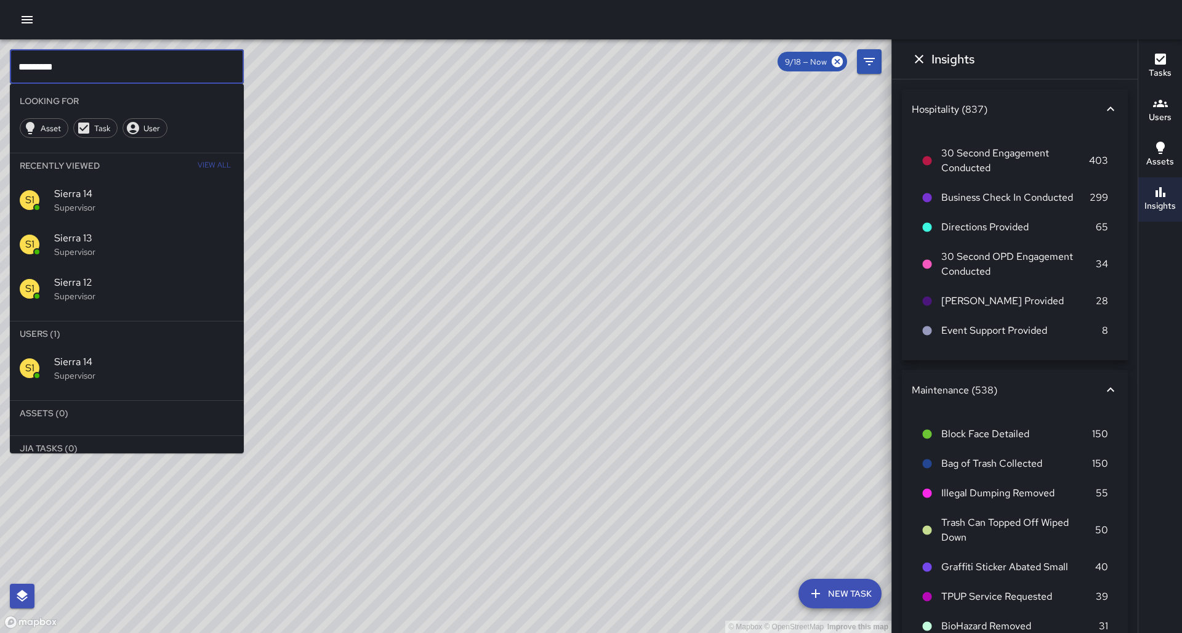
click at [148, 64] on input "*********" at bounding box center [127, 66] width 234 height 34
click at [148, 65] on input "*********" at bounding box center [127, 66] width 234 height 34
click at [166, 354] on span "Cobra 6" at bounding box center [144, 361] width 180 height 15
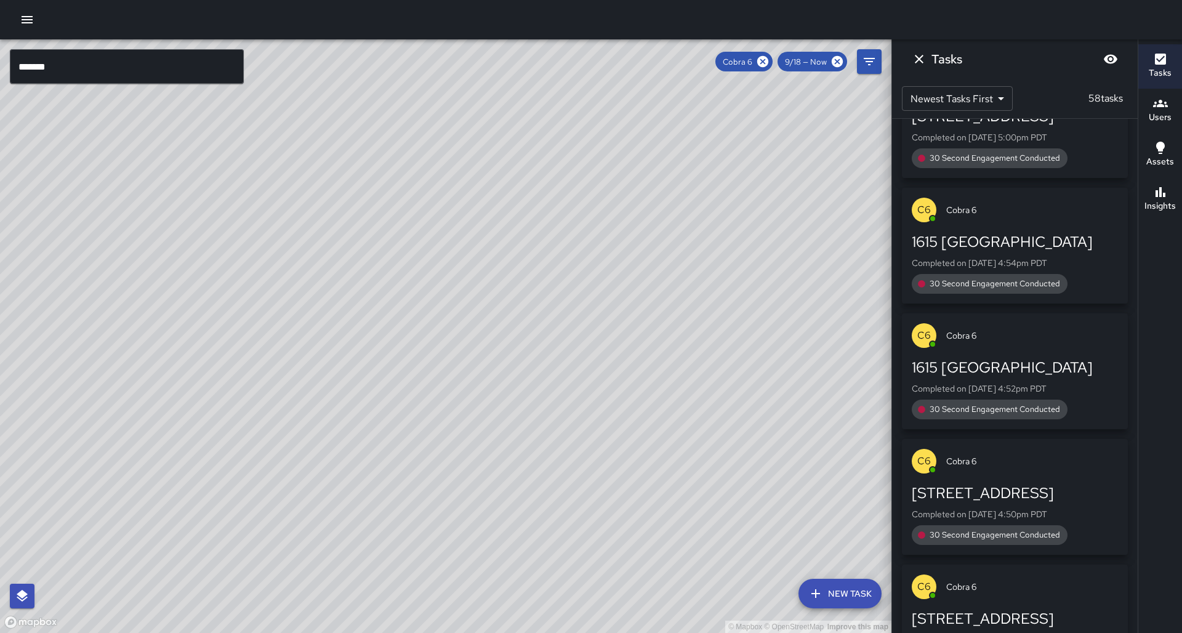
drag, startPoint x: 479, startPoint y: 470, endPoint x: 548, endPoint y: 396, distance: 101.0
click at [548, 396] on div "© Mapbox © OpenStreetMap Improve this map" at bounding box center [445, 335] width 891 height 593
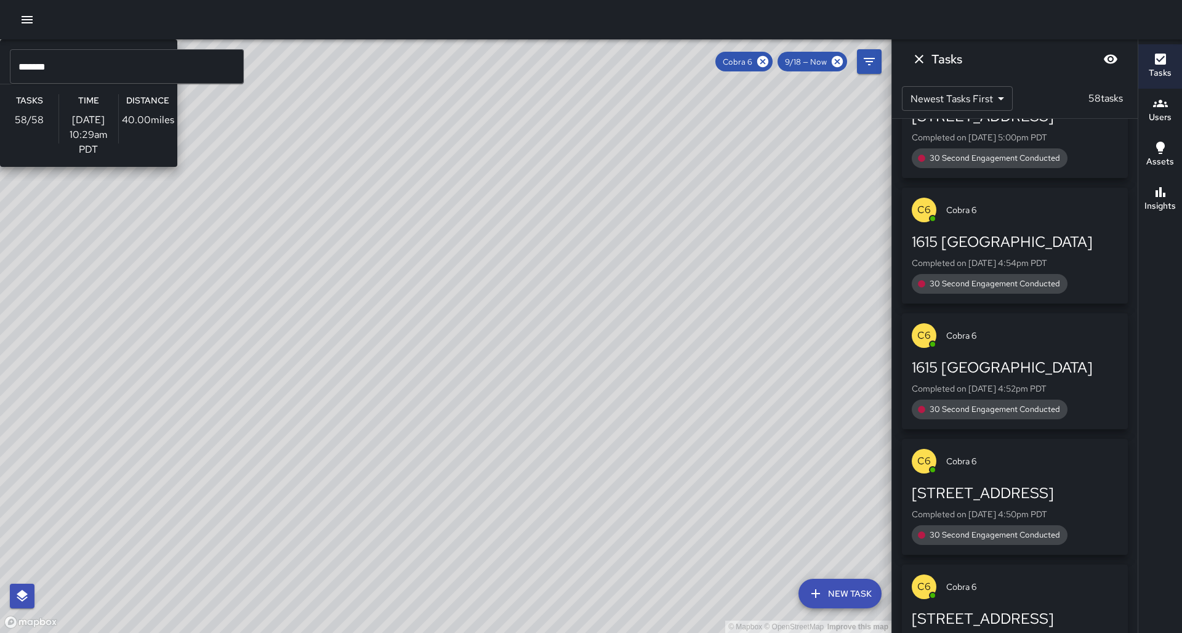
click at [412, 366] on div "© Mapbox © OpenStreetMap Improve this map C6 Cobra 6 Supervisor Tasks 58 / 58 T…" at bounding box center [445, 335] width 891 height 593
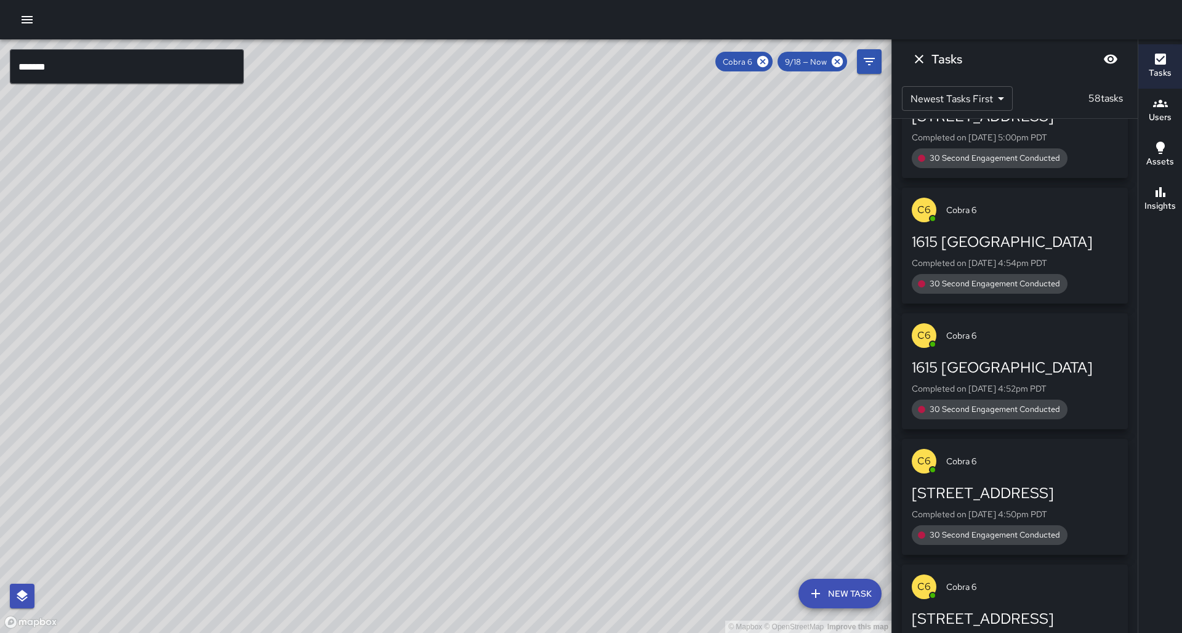
click at [1174, 203] on button "Insights" at bounding box center [1160, 199] width 44 height 44
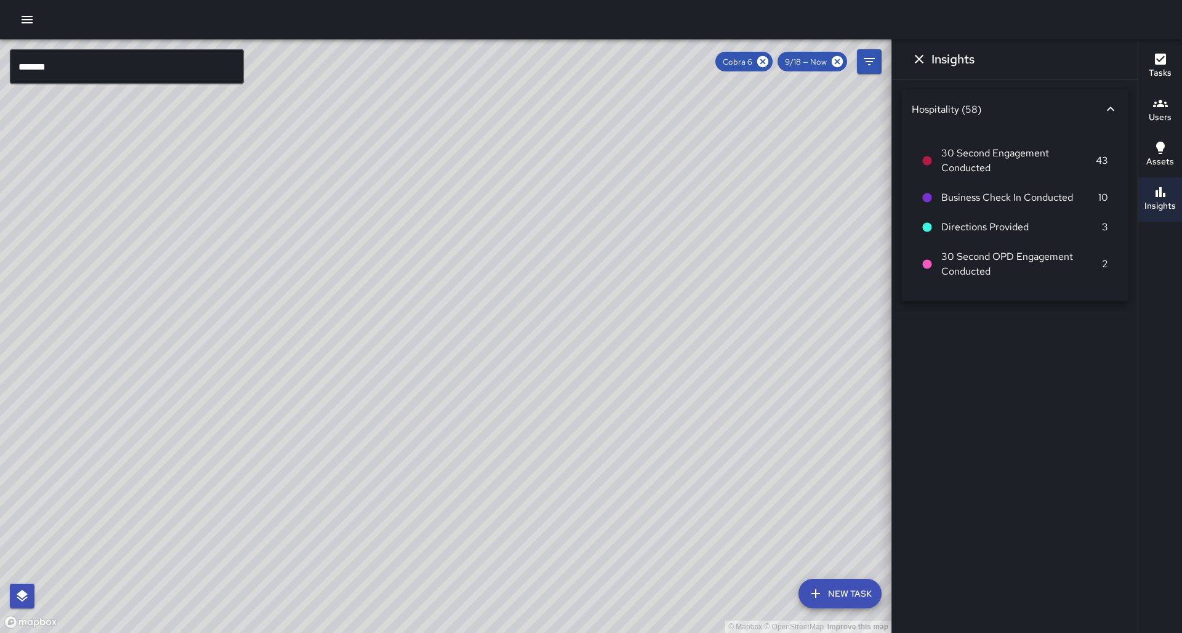
click at [1151, 80] on button "Tasks" at bounding box center [1160, 66] width 44 height 44
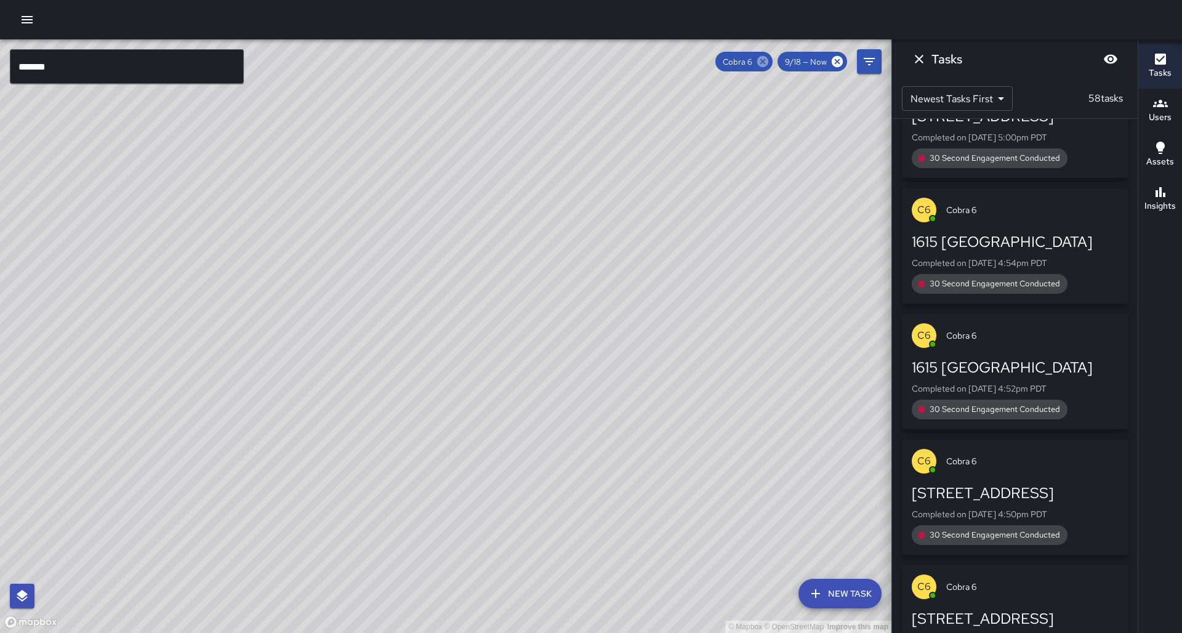
click at [768, 62] on icon at bounding box center [762, 61] width 11 height 11
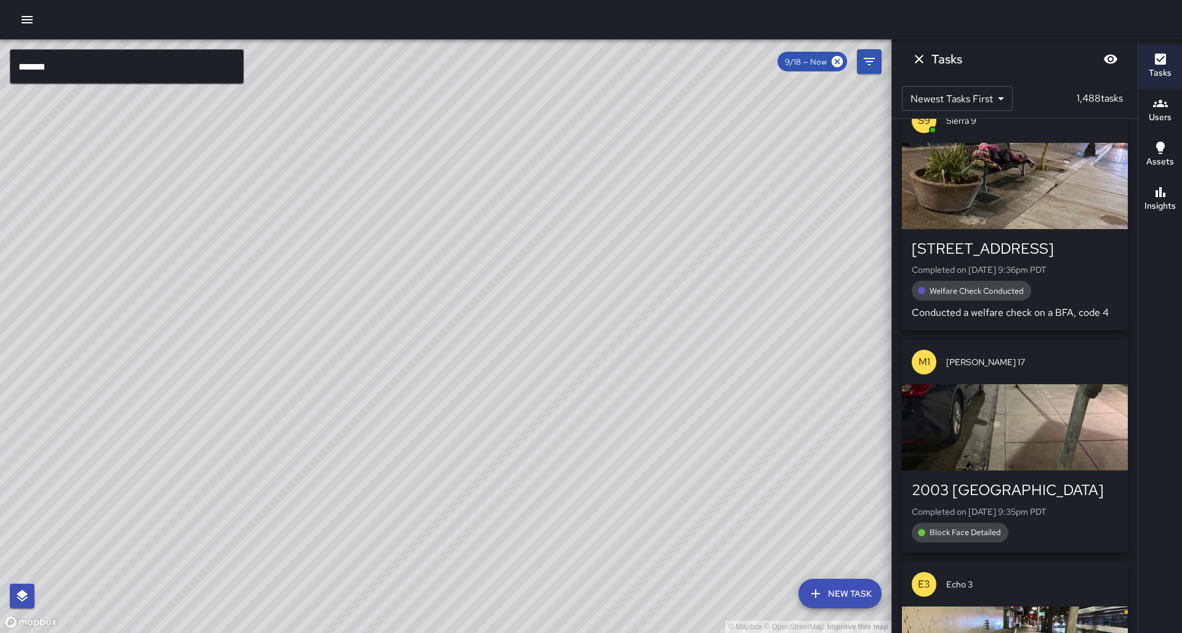
click at [185, 77] on input "*******" at bounding box center [127, 66] width 234 height 34
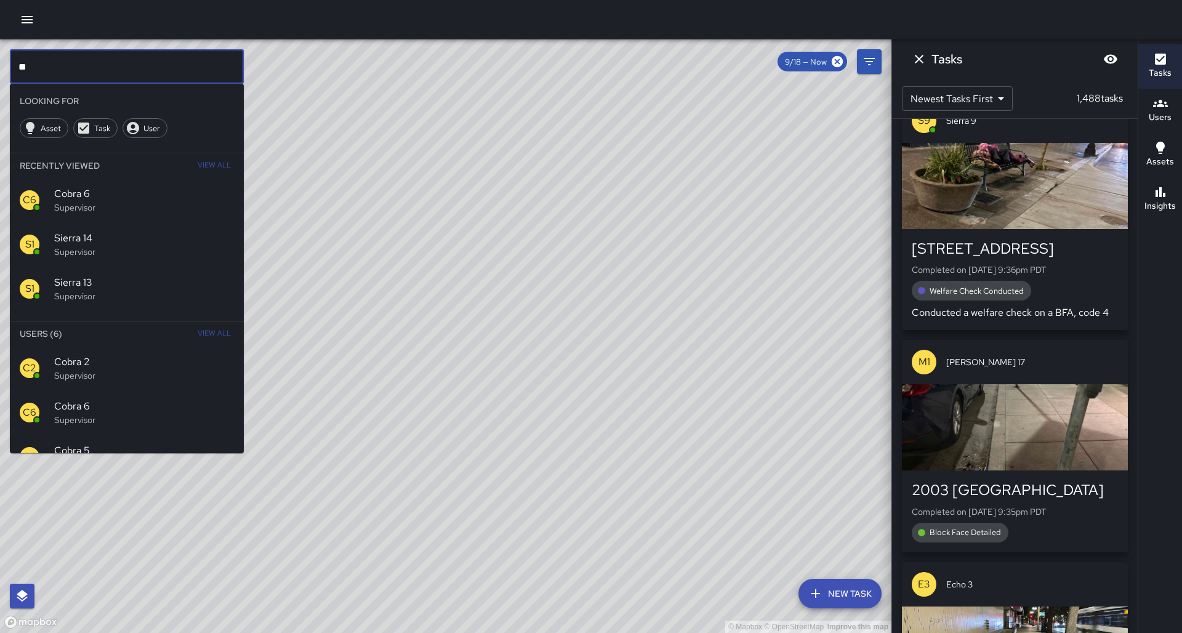
type input "*"
type input "*******"
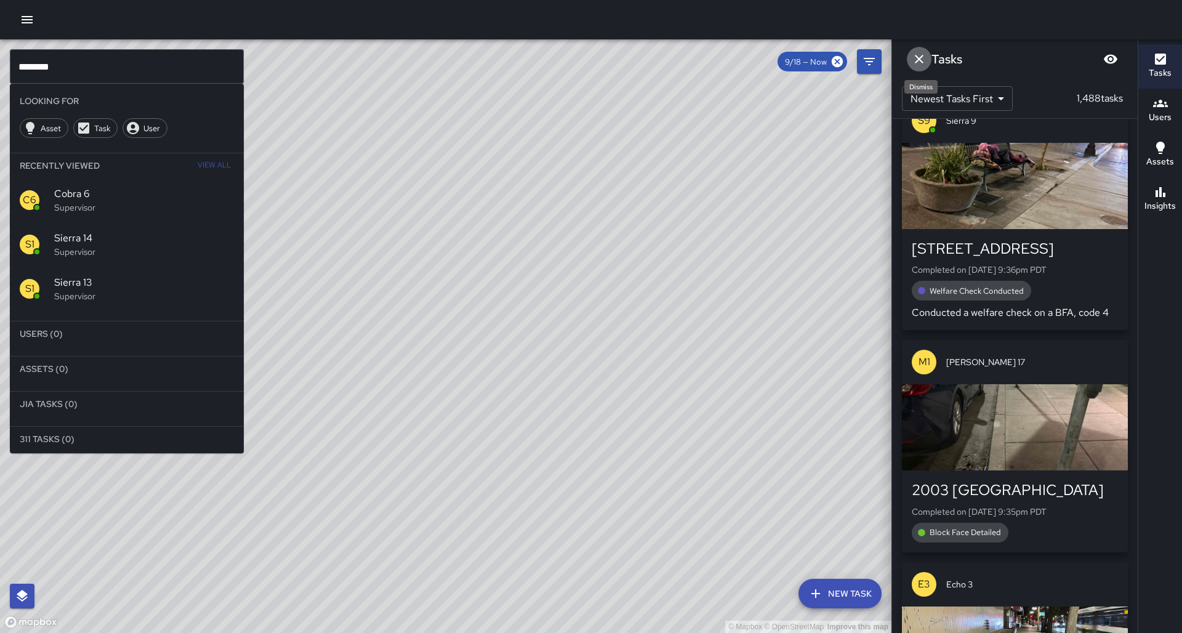
click at [917, 62] on icon "Dismiss" at bounding box center [918, 59] width 9 height 9
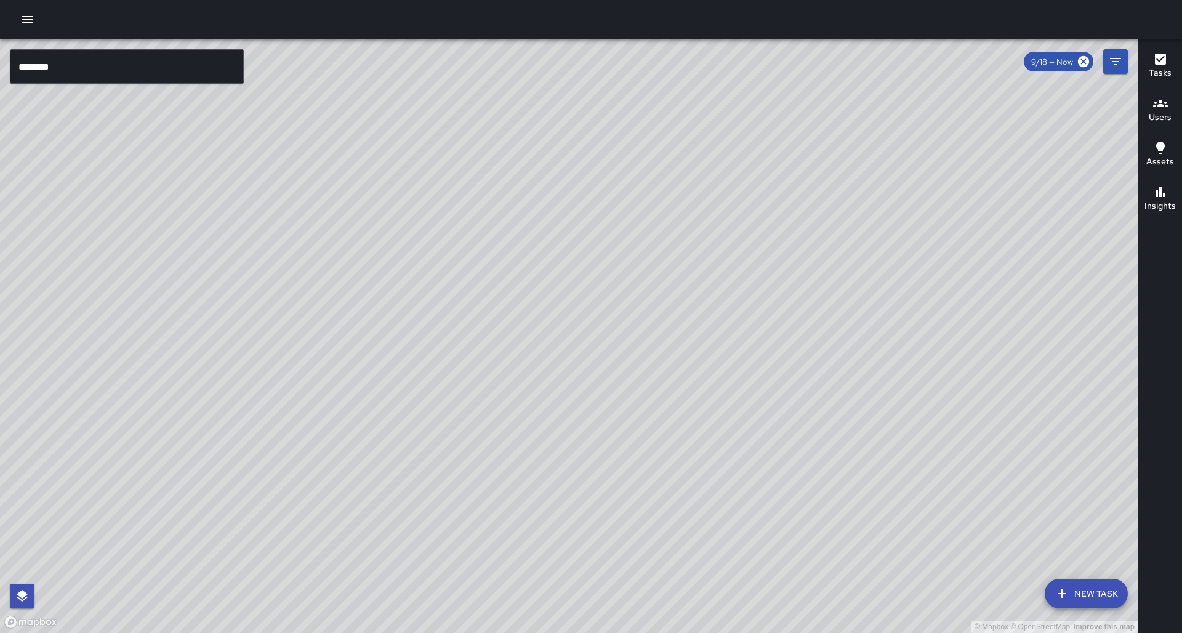
click at [169, 71] on input "*******" at bounding box center [127, 66] width 234 height 34
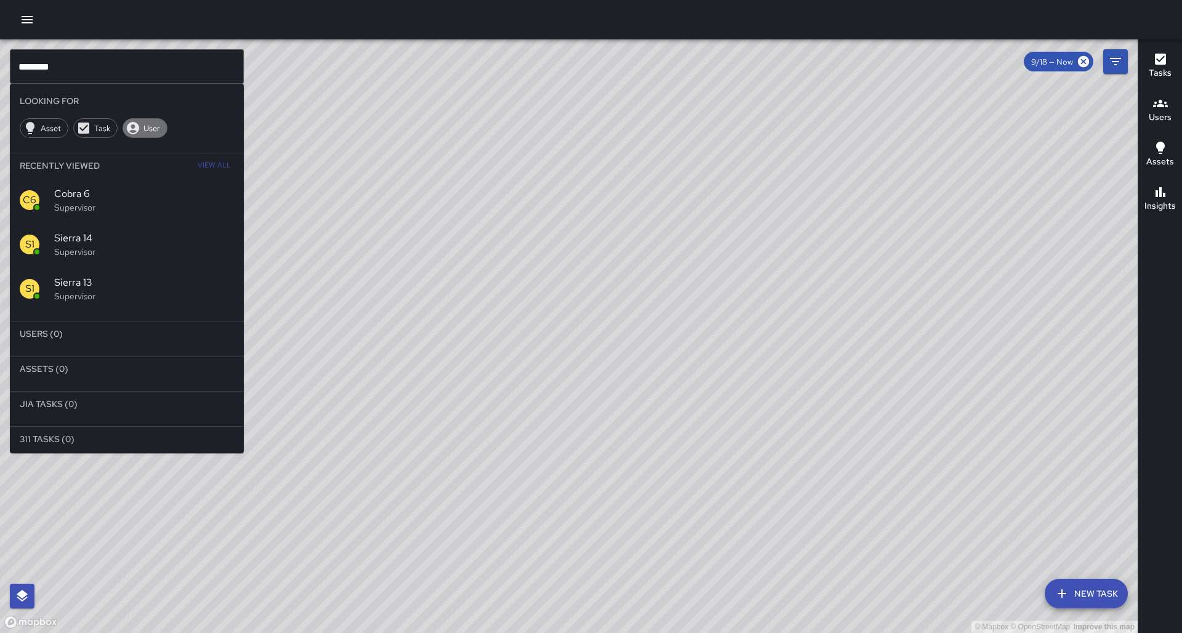
click at [153, 123] on span "User" at bounding box center [152, 128] width 30 height 10
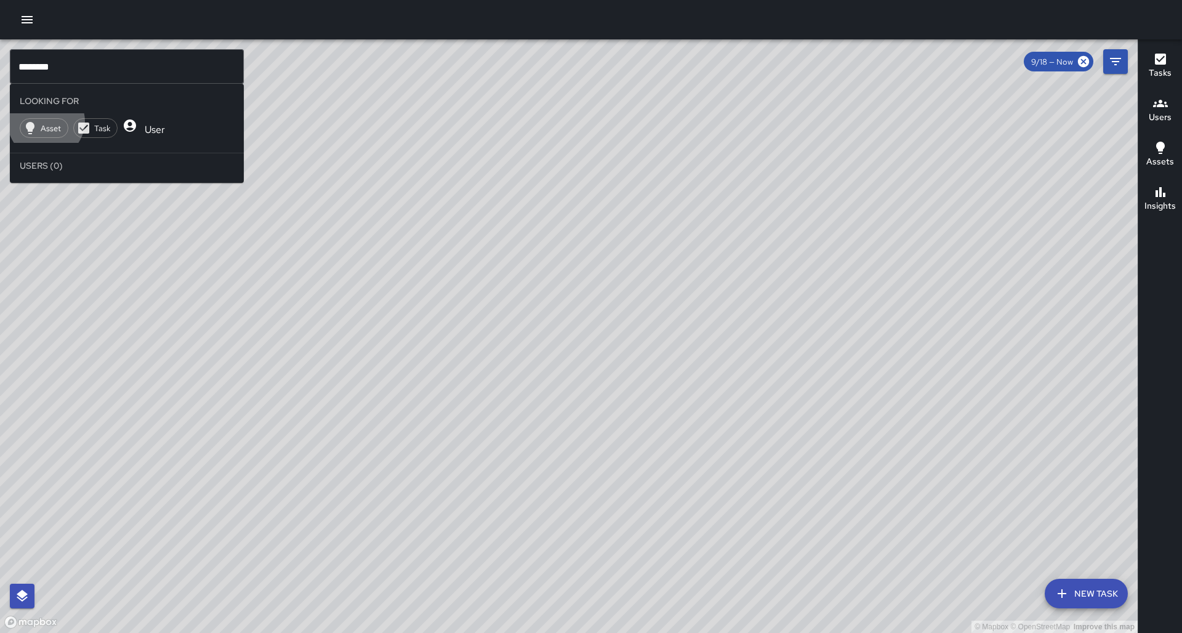
click at [153, 123] on span "User" at bounding box center [154, 129] width 35 height 13
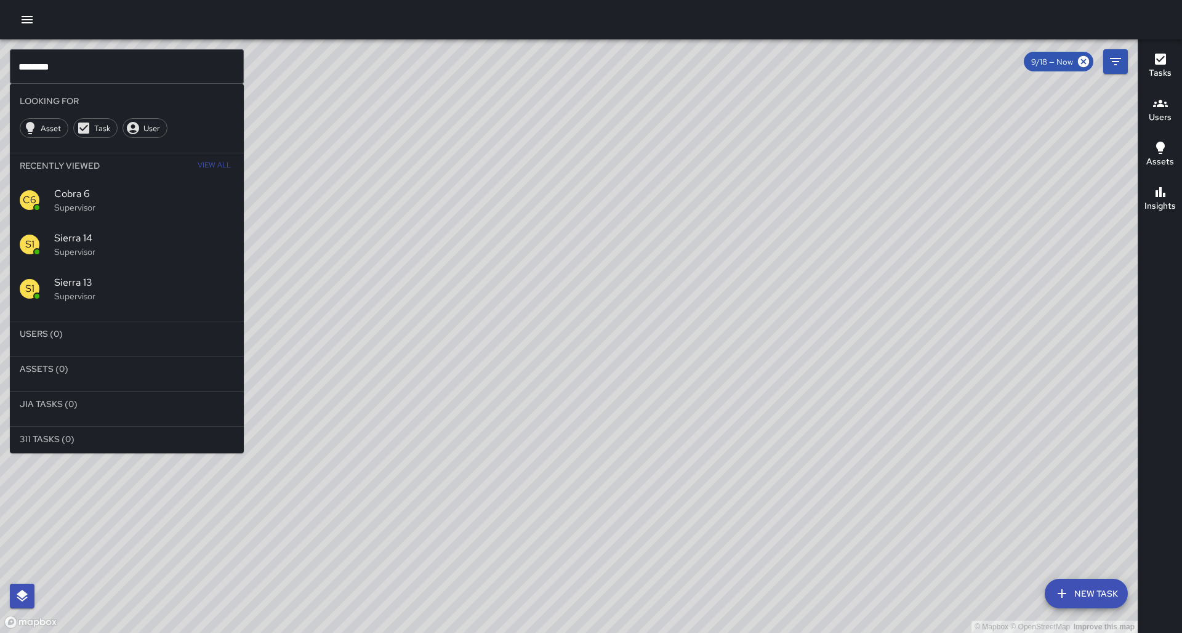
click at [230, 159] on button "View All" at bounding box center [213, 165] width 39 height 25
click at [97, 73] on input "*******" at bounding box center [127, 66] width 234 height 34
click at [96, 73] on input "*******" at bounding box center [127, 66] width 234 height 34
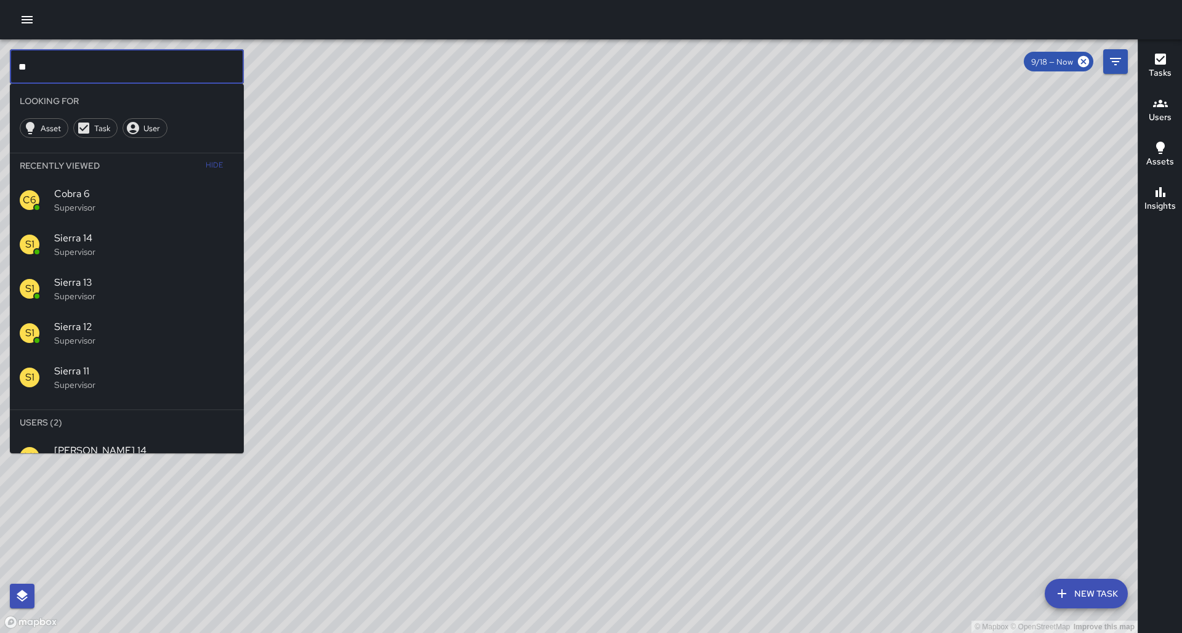
type input "**"
click at [210, 443] on span "[PERSON_NAME] 14" at bounding box center [144, 450] width 180 height 15
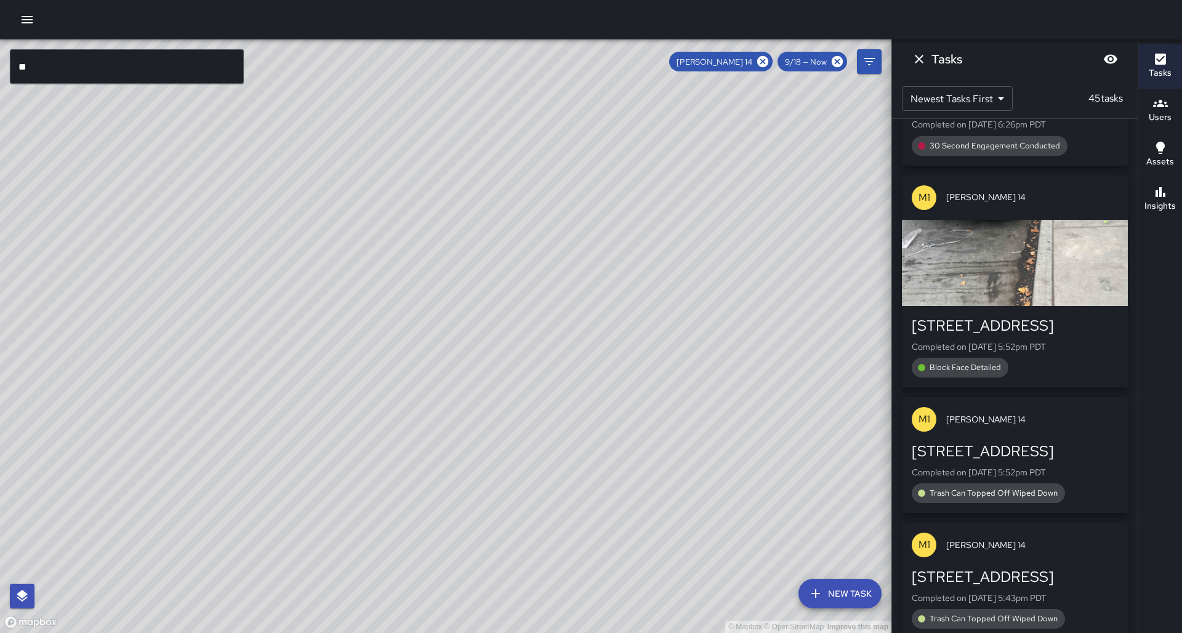
drag, startPoint x: 543, startPoint y: 439, endPoint x: 630, endPoint y: 295, distance: 167.8
click at [629, 294] on div "© Mapbox © OpenStreetMap Improve this map" at bounding box center [445, 335] width 891 height 593
drag, startPoint x: 613, startPoint y: 342, endPoint x: 625, endPoint y: 328, distance: 18.4
click at [625, 327] on div "© Mapbox © OpenStreetMap Improve this map" at bounding box center [445, 335] width 891 height 593
drag, startPoint x: 1169, startPoint y: 188, endPoint x: 1155, endPoint y: 201, distance: 19.2
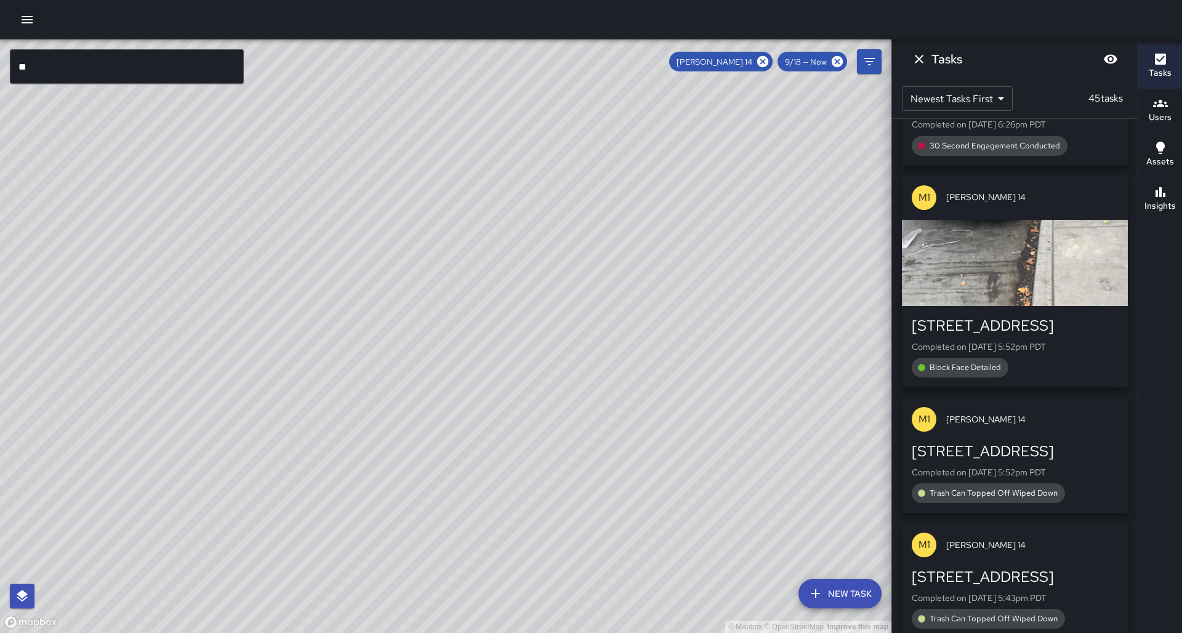
click at [1169, 188] on div "Insights" at bounding box center [1159, 199] width 31 height 28
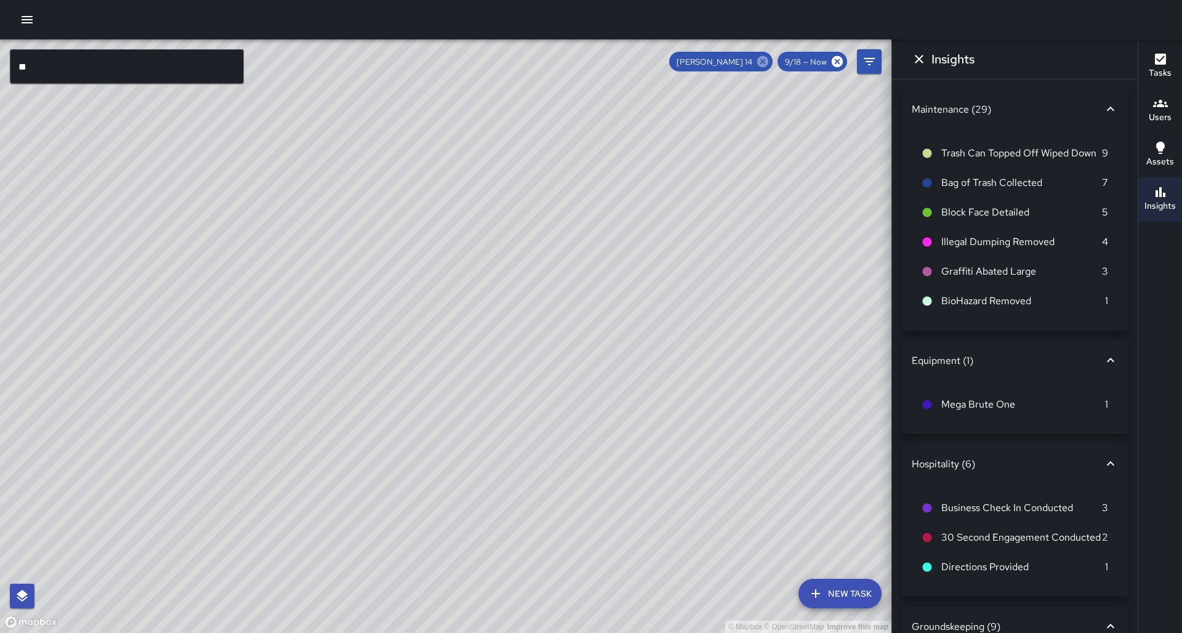
click at [768, 63] on icon at bounding box center [762, 61] width 11 height 11
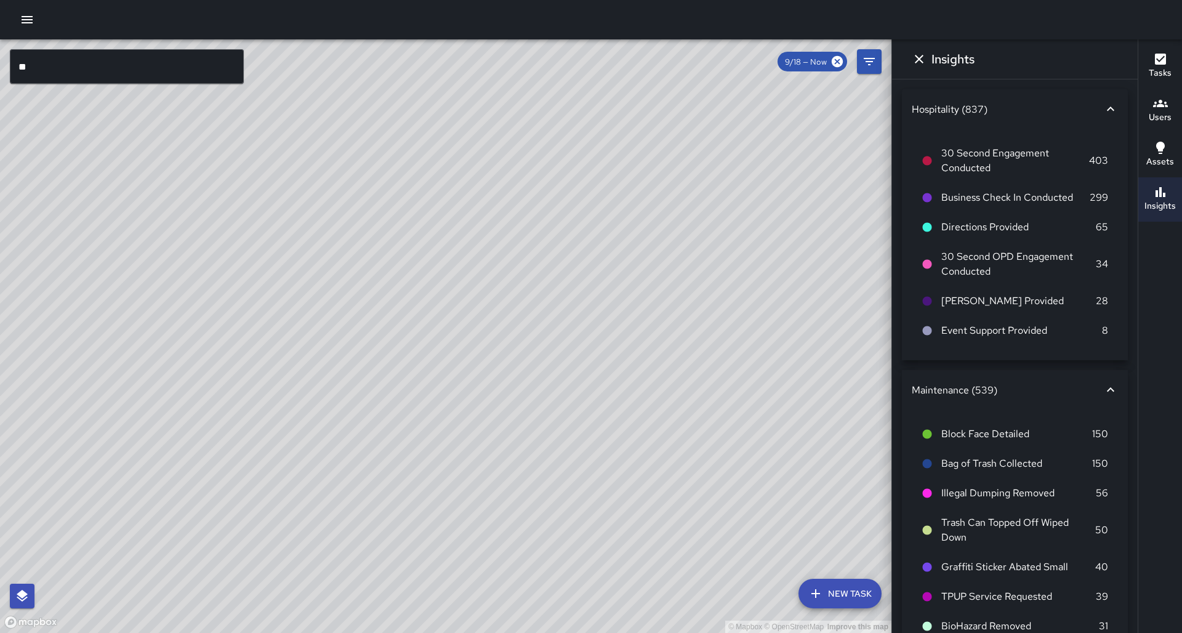
drag, startPoint x: 734, startPoint y: 346, endPoint x: 680, endPoint y: 364, distance: 57.0
click at [680, 364] on div "© Mapbox © OpenStreetMap Improve this map" at bounding box center [445, 335] width 891 height 593
click at [667, 62] on div "© Mapbox © OpenStreetMap Improve this map" at bounding box center [445, 335] width 891 height 593
